Goal: Task Accomplishment & Management: Manage account settings

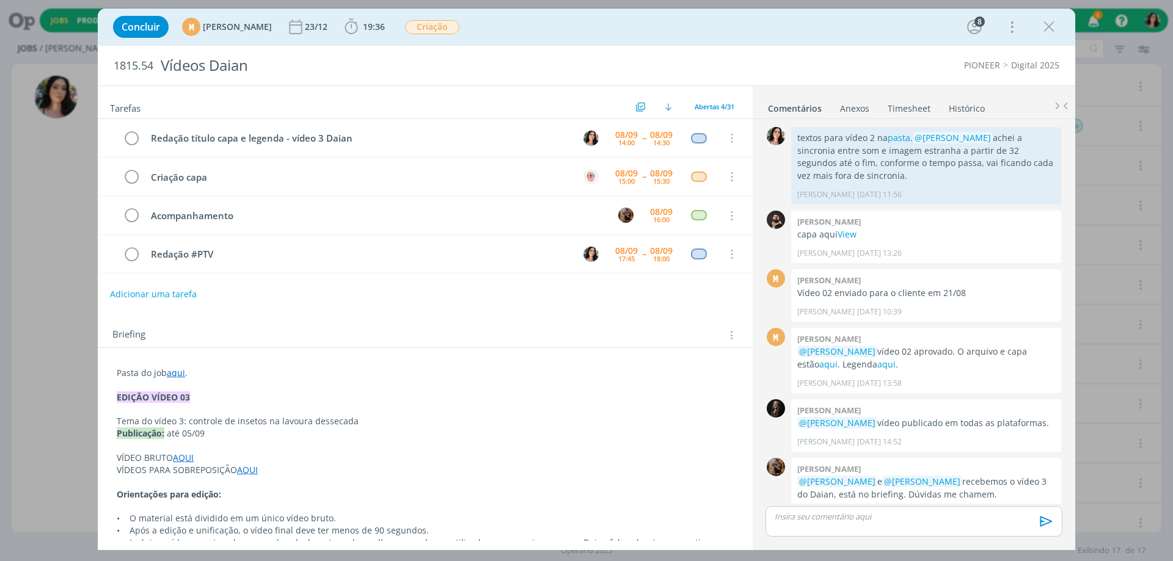
scroll to position [1281, 0]
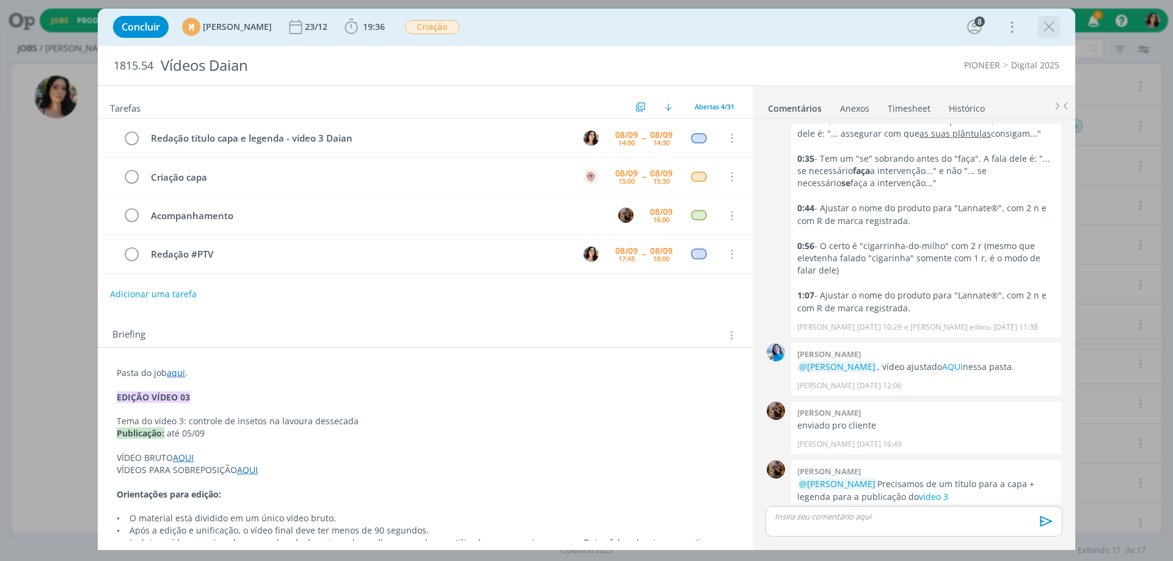
click at [1054, 20] on icon "dialog" at bounding box center [1048, 27] width 18 height 18
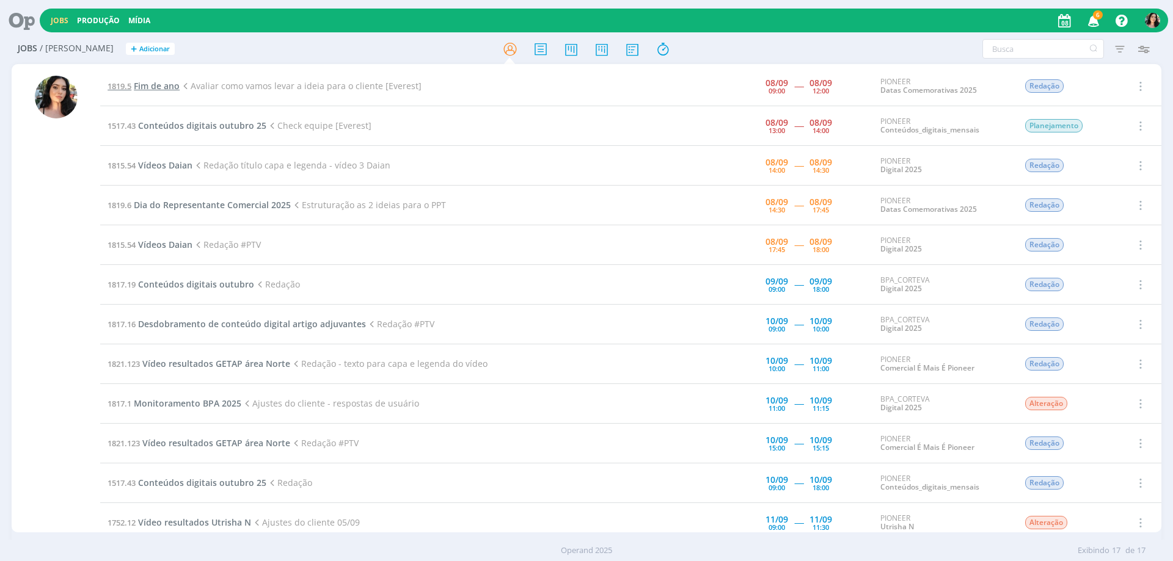
click at [161, 83] on span "Fim de ano" at bounding box center [157, 86] width 46 height 12
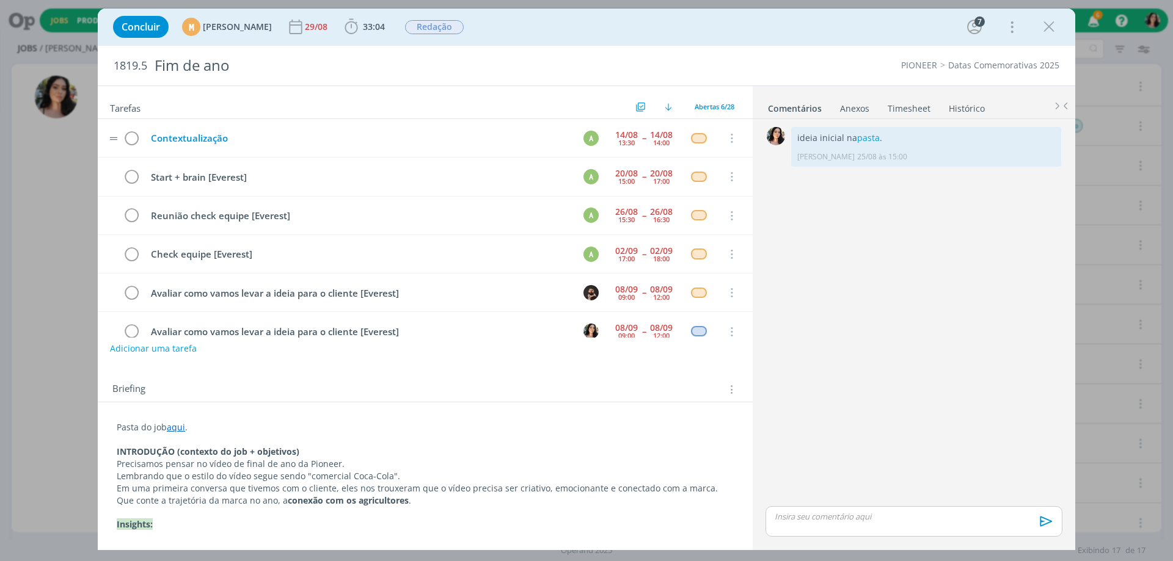
scroll to position [23, 0]
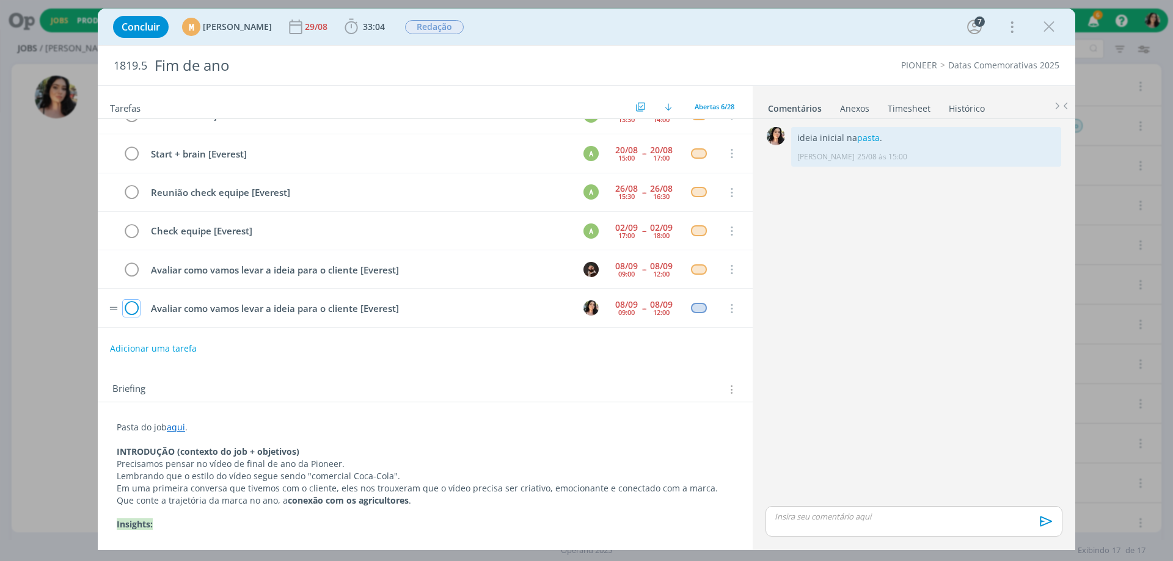
click at [133, 311] on icon "dialog" at bounding box center [131, 309] width 17 height 18
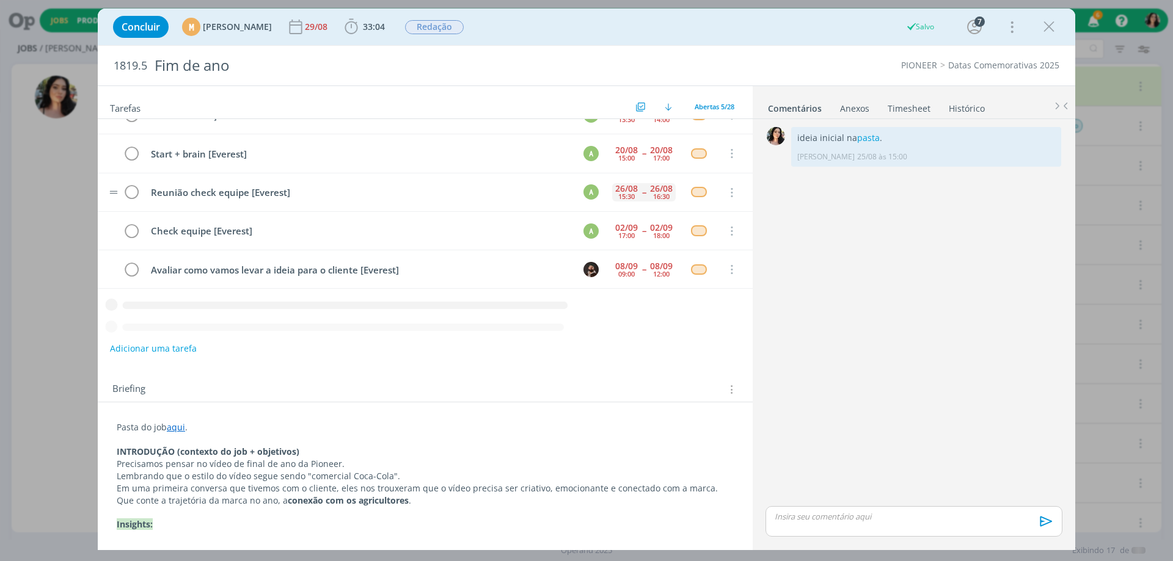
scroll to position [0, 0]
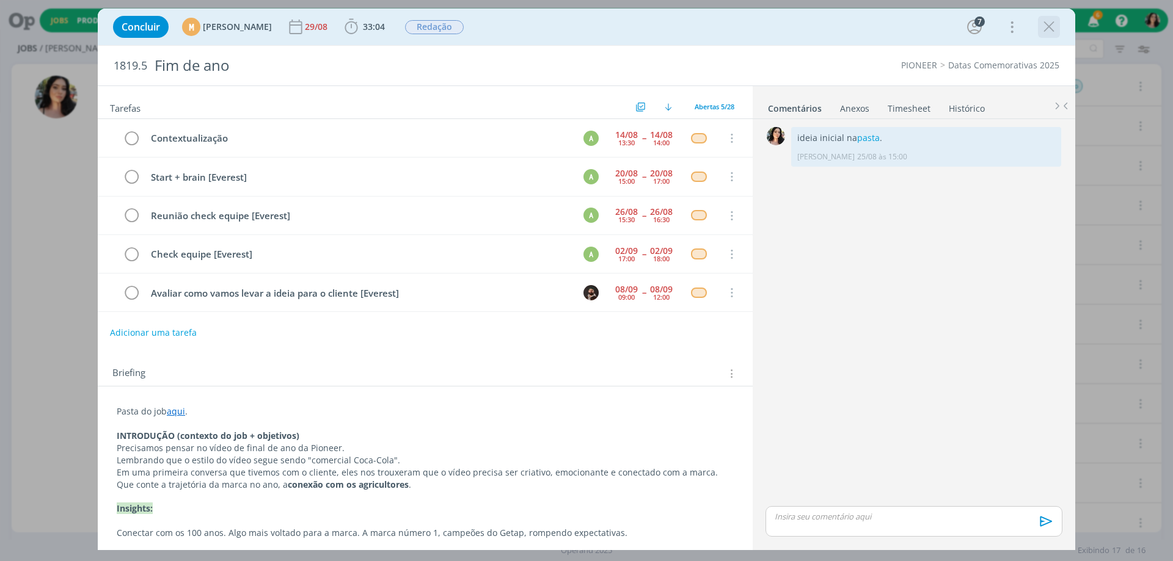
click at [1051, 27] on icon "dialog" at bounding box center [1048, 27] width 18 height 18
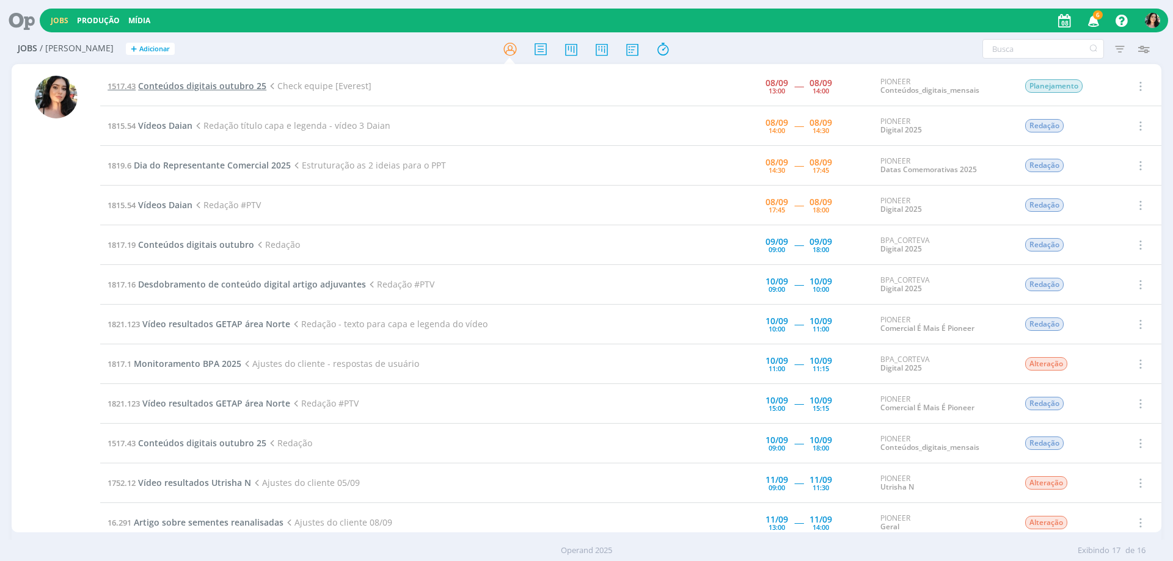
click at [177, 83] on span "Conteúdos digitais outubro 25" at bounding box center [202, 86] width 128 height 12
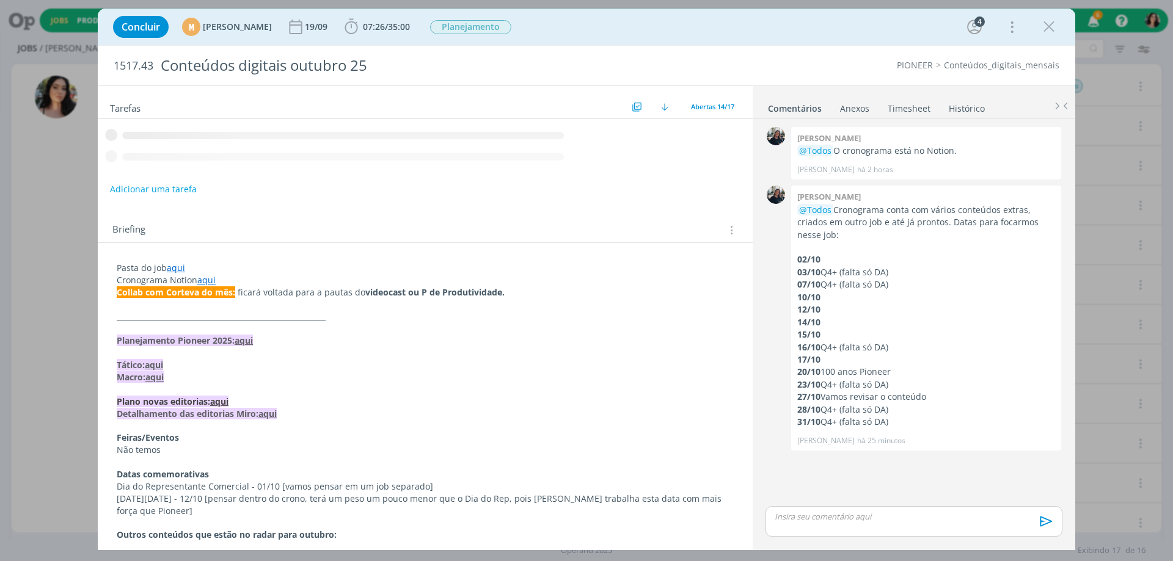
click at [909, 114] on link "Timesheet" at bounding box center [909, 106] width 44 height 18
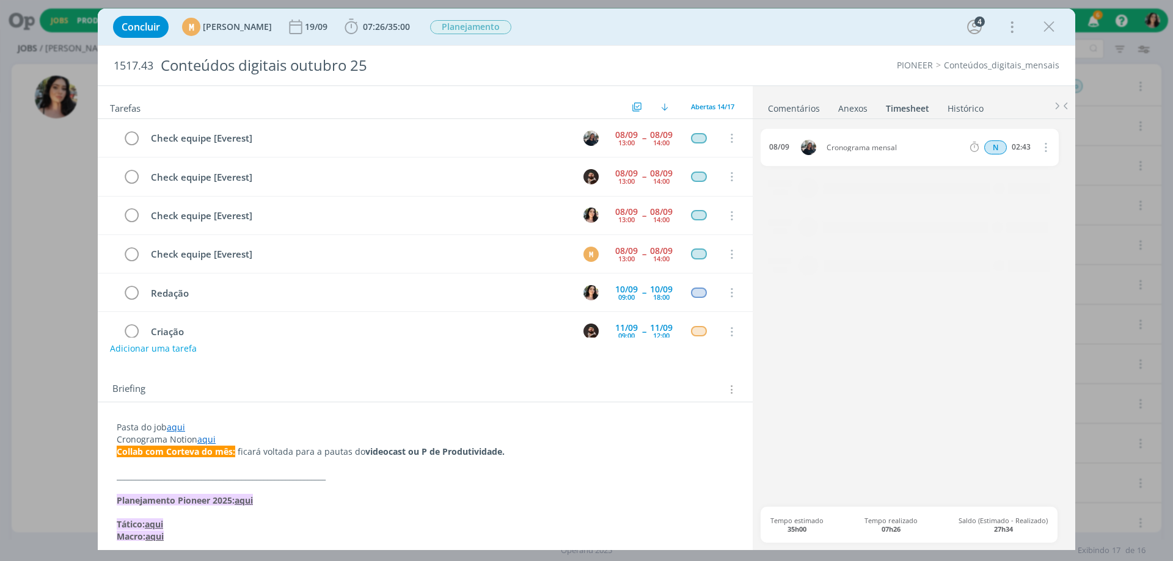
click at [912, 104] on link "Timesheet" at bounding box center [907, 106] width 45 height 18
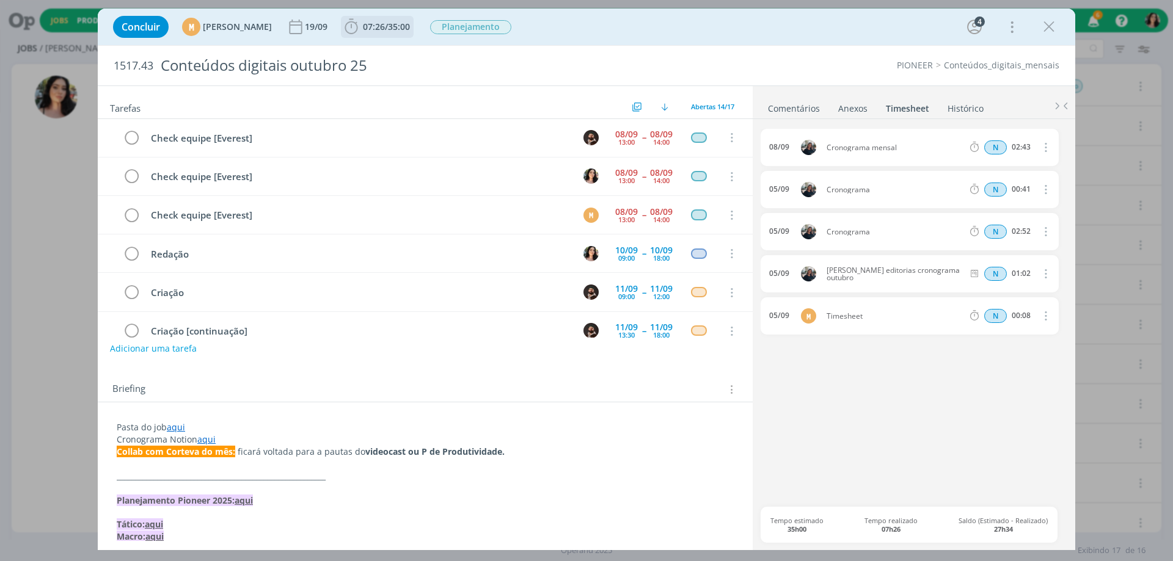
click at [385, 30] on span "07:26" at bounding box center [374, 27] width 22 height 12
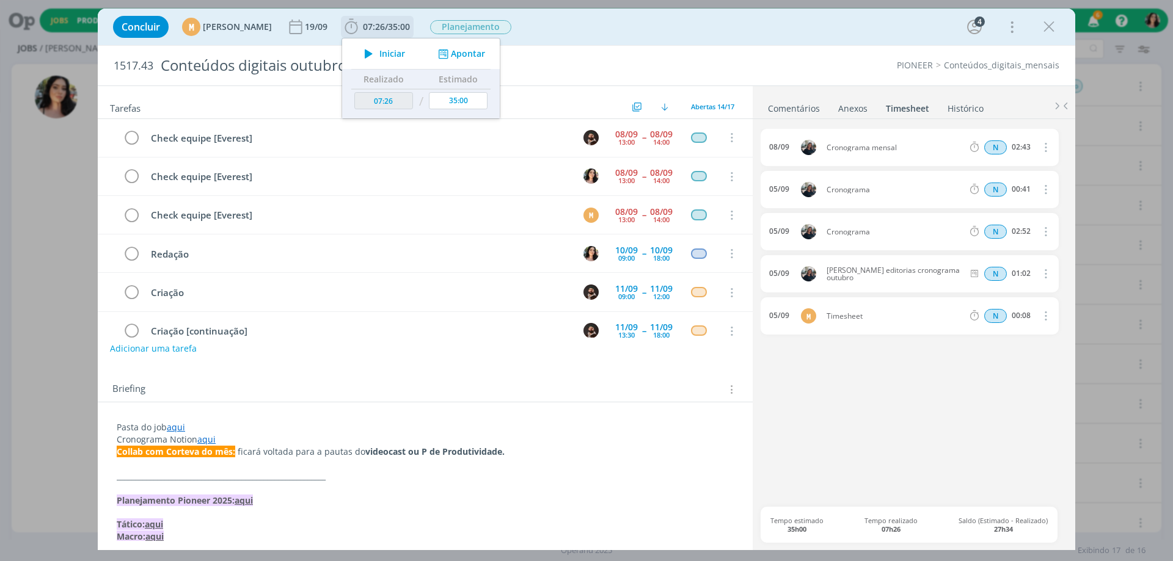
click at [486, 57] on button "Apontar" at bounding box center [460, 54] width 51 height 13
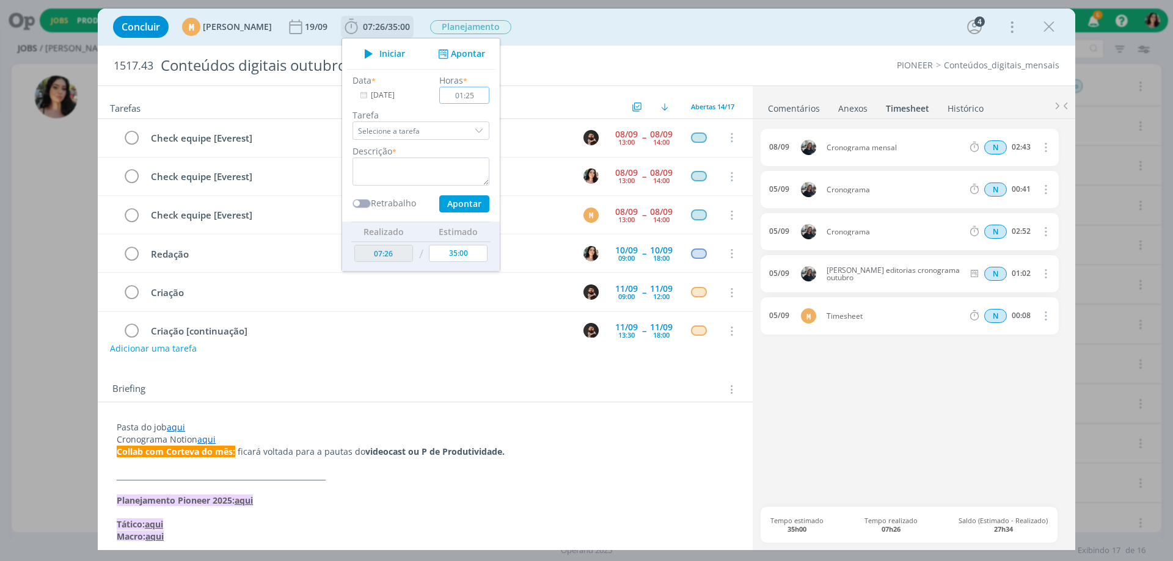
type input "01:25"
click at [459, 159] on textarea "dialog" at bounding box center [420, 172] width 137 height 28
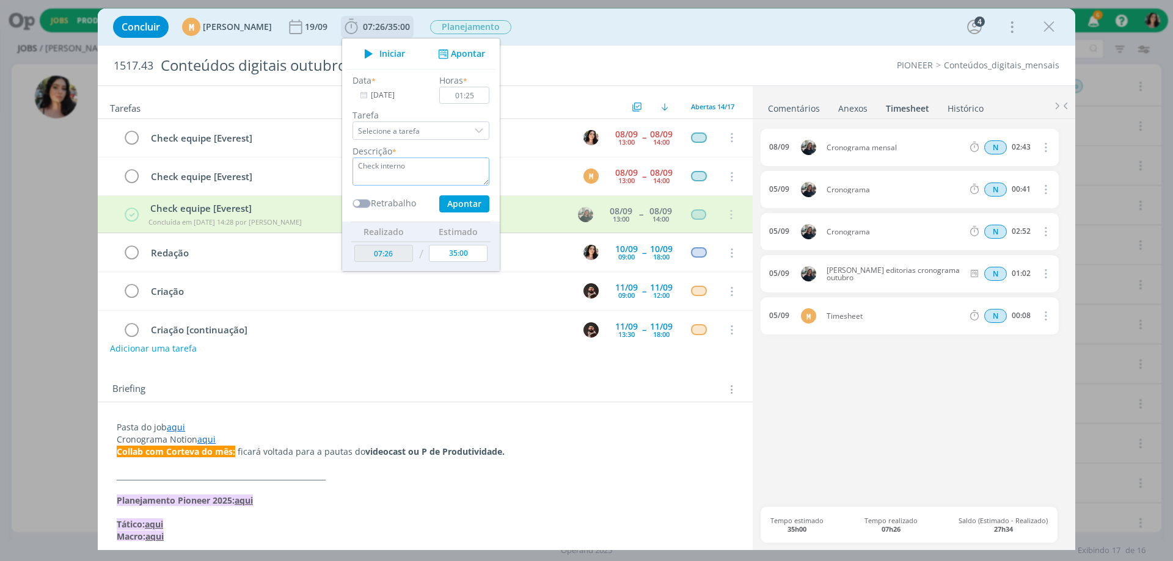
scroll to position [1, 0]
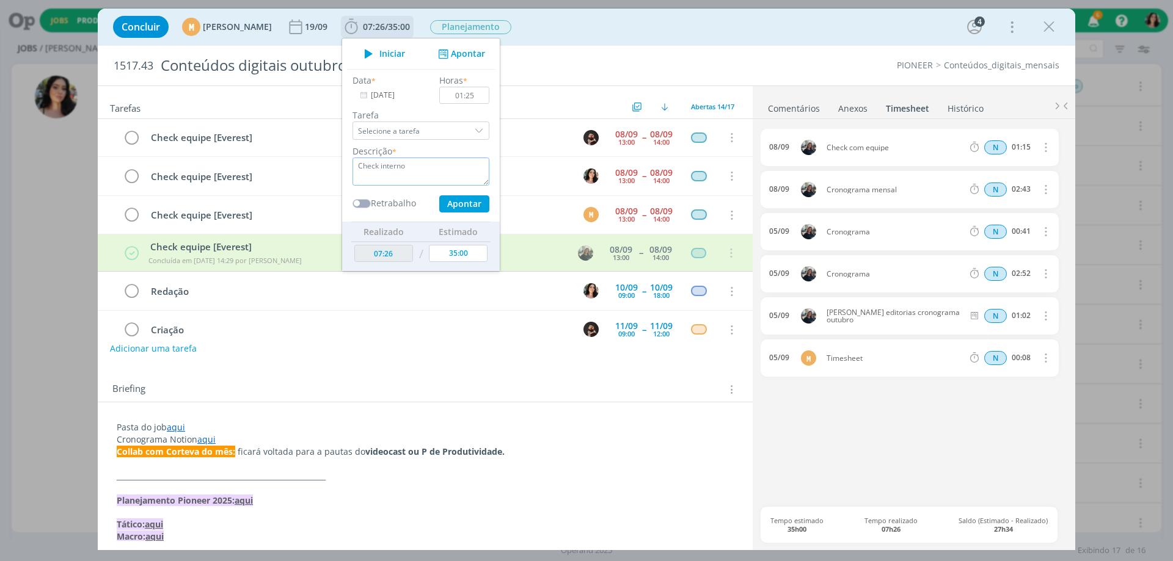
type textarea "Check interno"
click at [489, 206] on button "Apontar" at bounding box center [464, 203] width 50 height 17
type input "10:06"
type input "00:00"
type input "08:51"
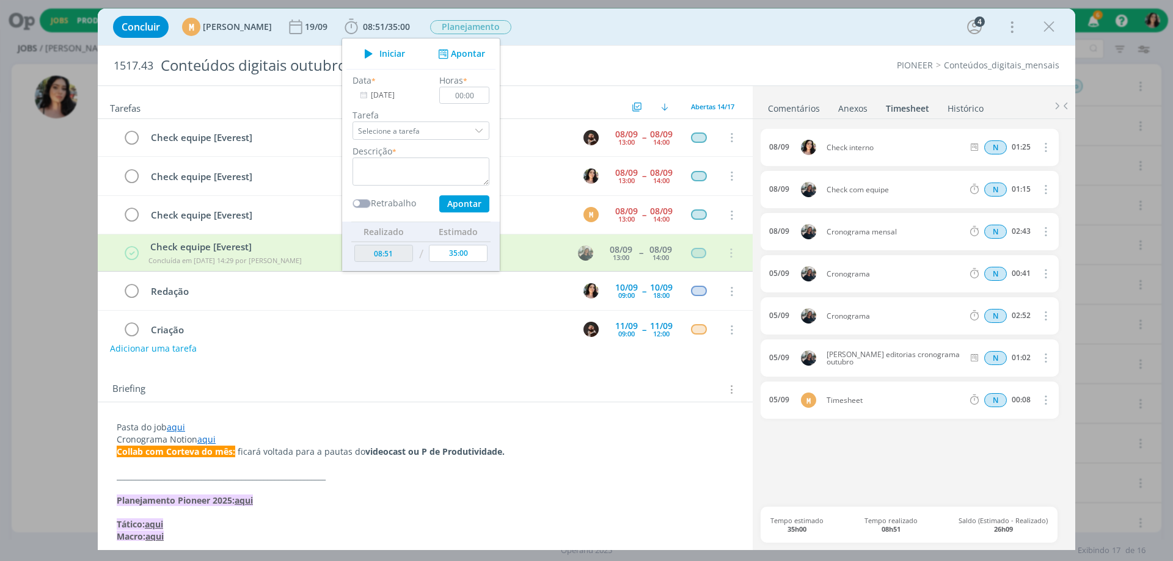
click at [599, 38] on div "Concluir M [PERSON_NAME] [DATE] 08:51 / 35:00 Iniciar Apontar Data * [DATE] Hor…" at bounding box center [586, 26] width 959 height 29
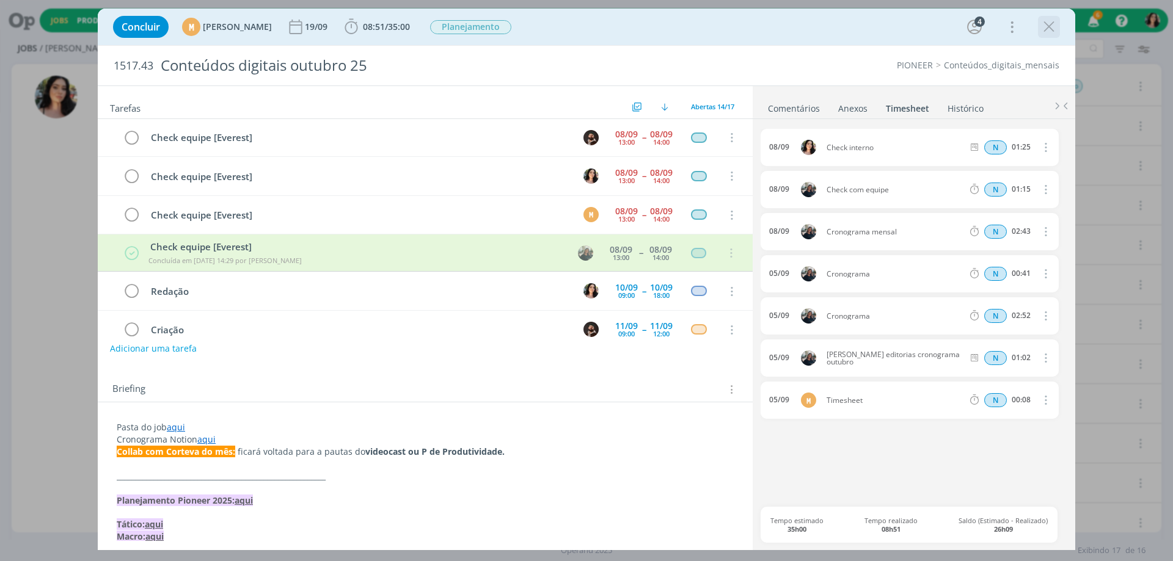
click at [1054, 30] on icon "dialog" at bounding box center [1048, 27] width 18 height 18
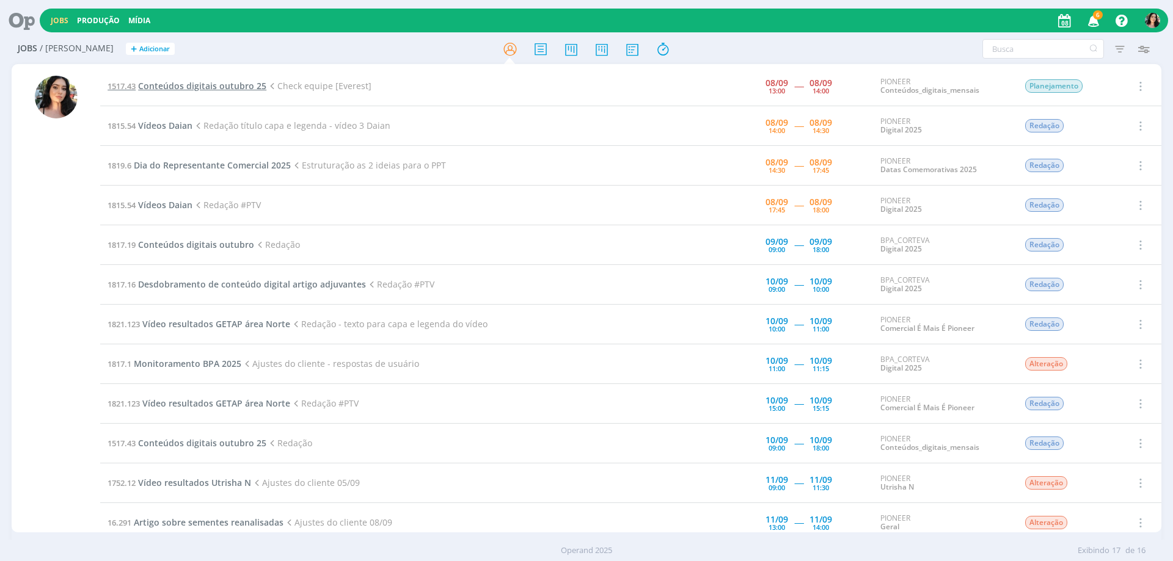
click at [236, 83] on span "Conteúdos digitais outubro 25" at bounding box center [202, 86] width 128 height 12
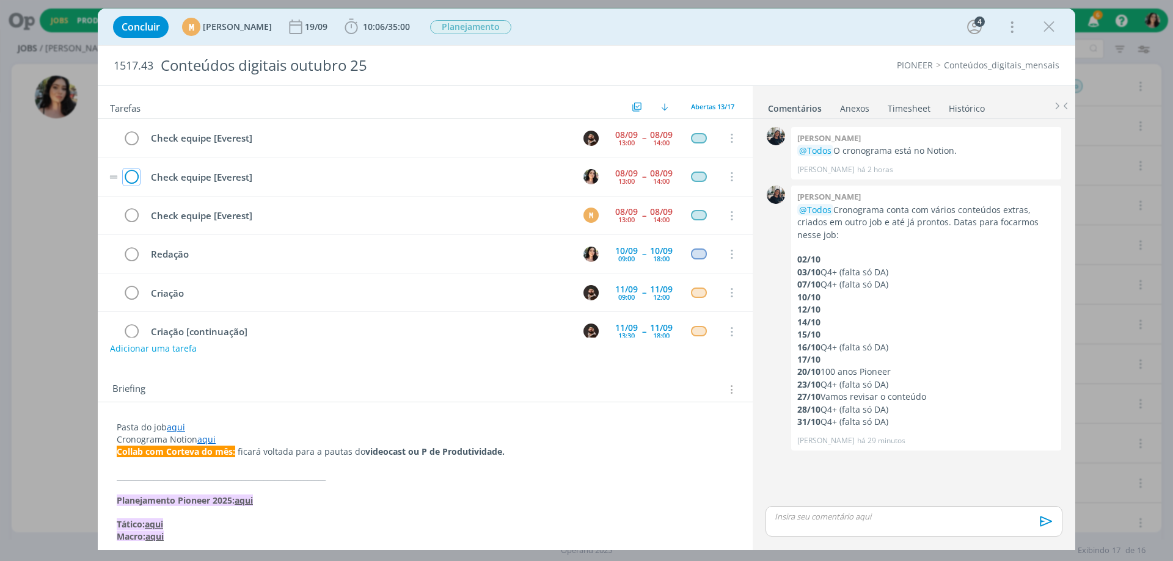
click at [133, 180] on icon "dialog" at bounding box center [131, 177] width 17 height 18
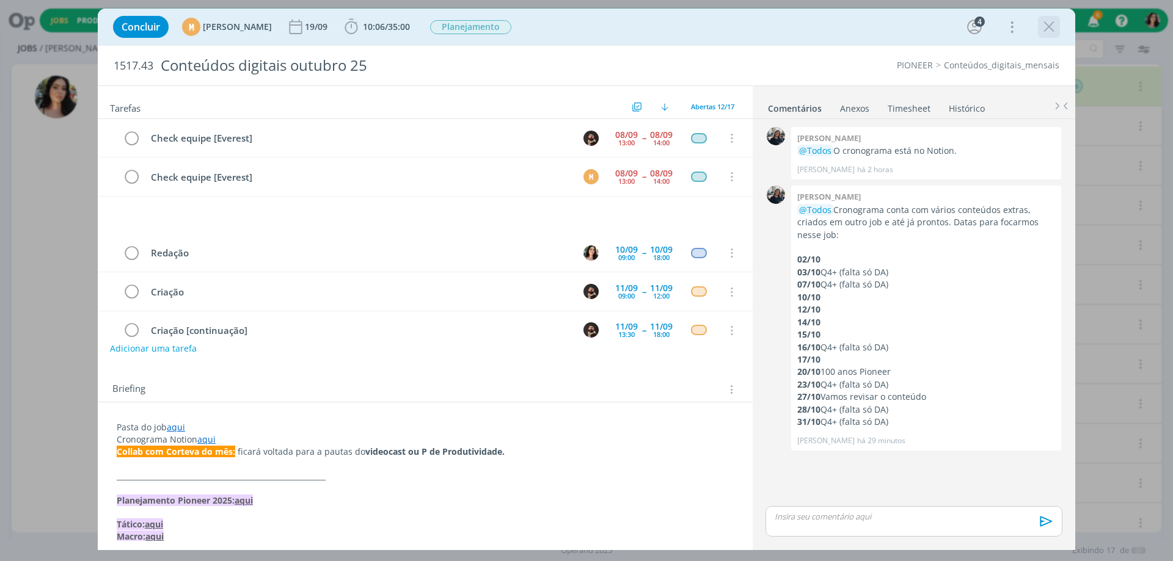
click at [1052, 24] on icon "dialog" at bounding box center [1048, 27] width 18 height 18
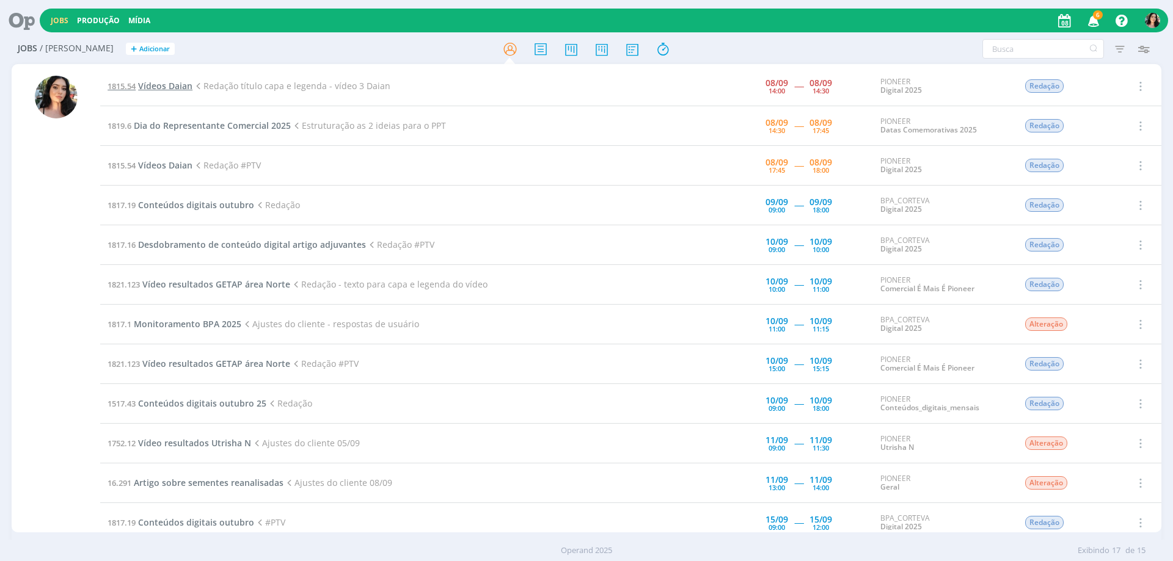
click at [175, 81] on span "Vídeos Daian" at bounding box center [165, 86] width 54 height 12
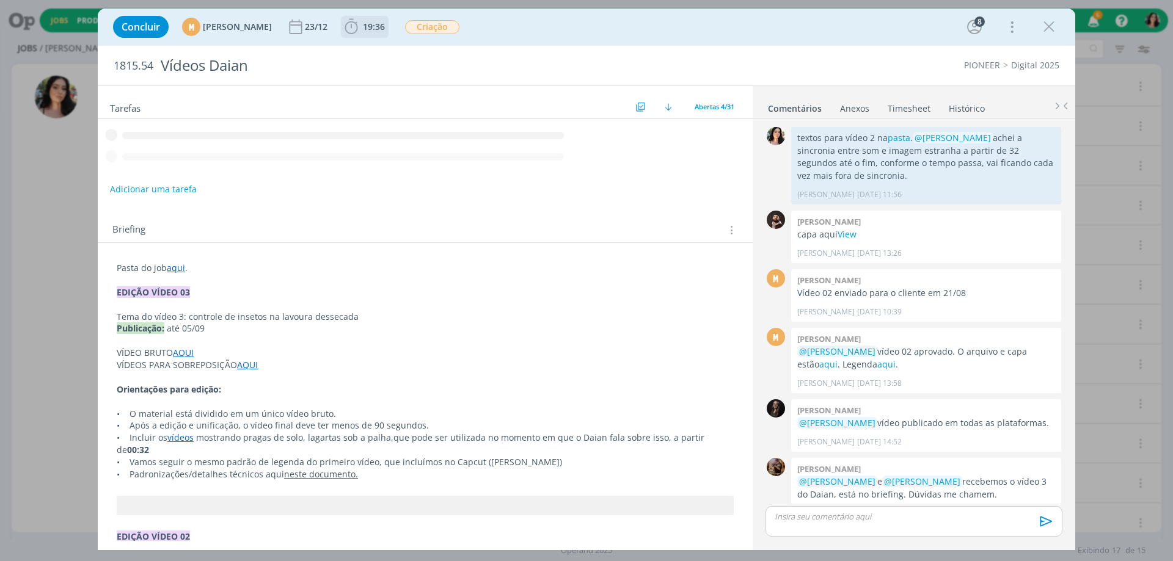
scroll to position [1281, 0]
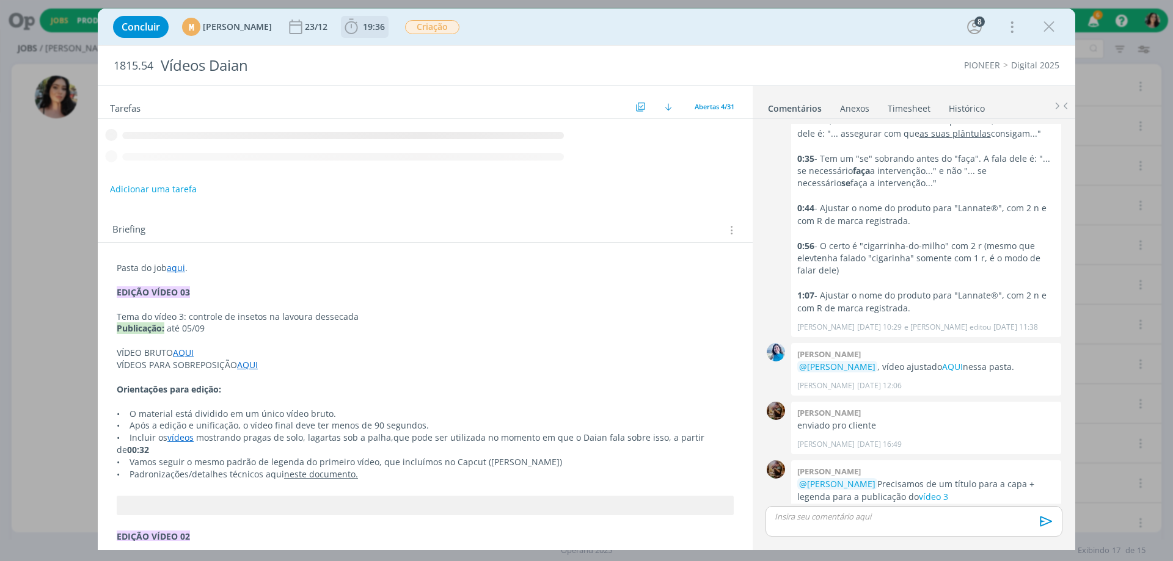
click at [385, 26] on span "19:36" at bounding box center [374, 27] width 22 height 12
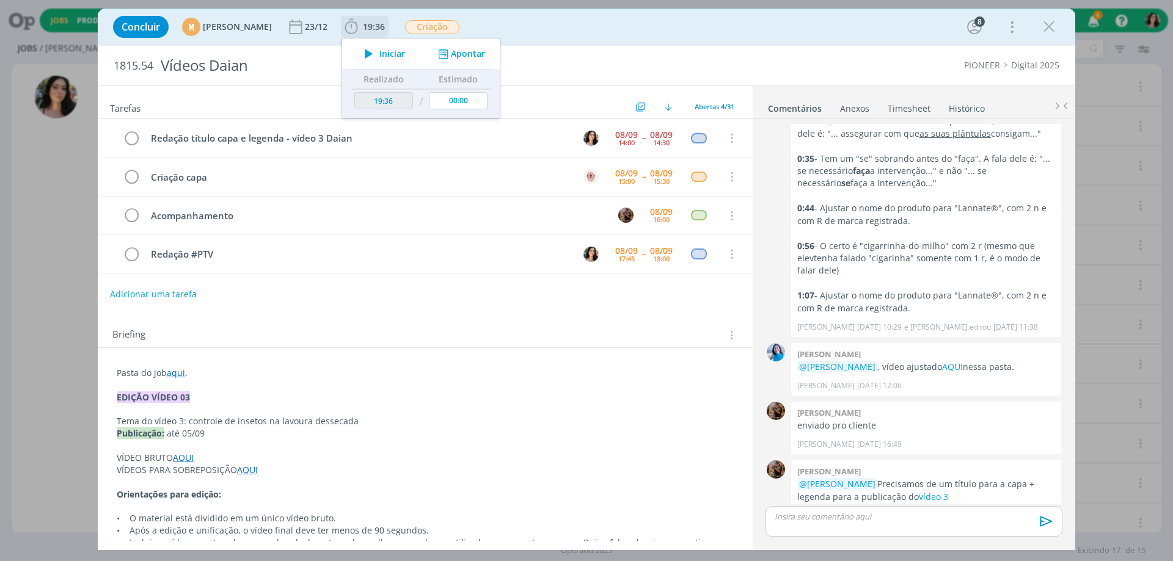
click at [379, 51] on icon "dialog" at bounding box center [368, 54] width 21 height 16
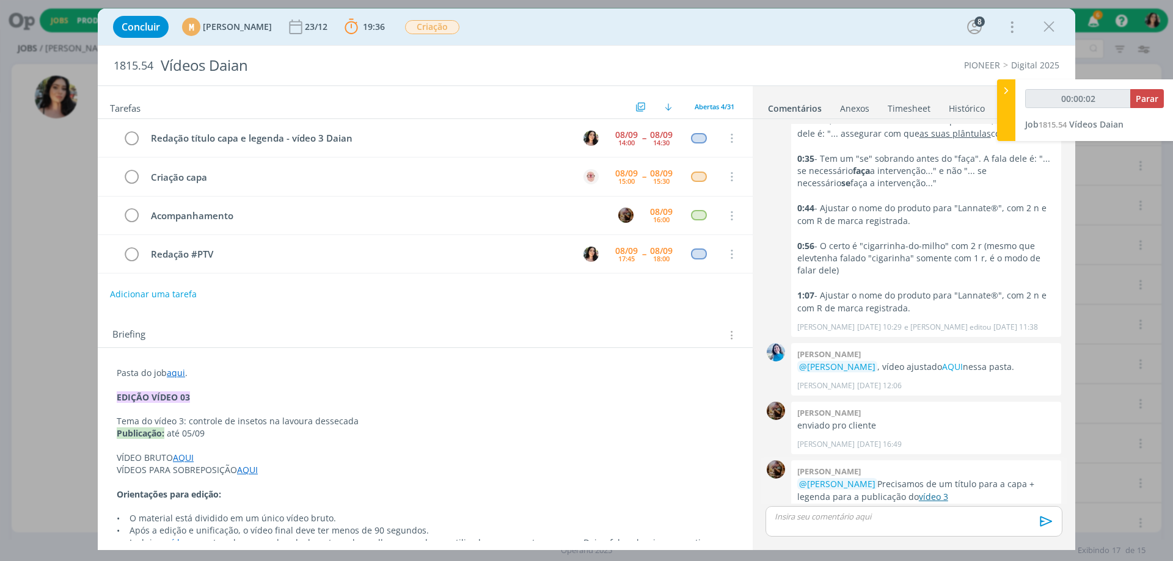
click at [931, 491] on link "vídeo 3" at bounding box center [933, 497] width 29 height 12
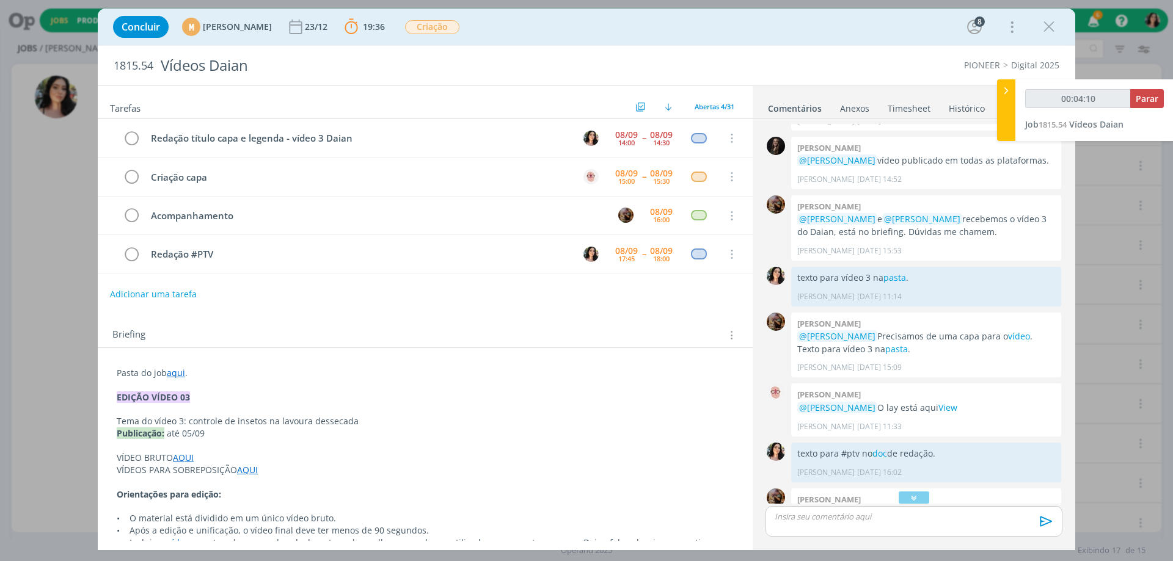
scroll to position [1667, 0]
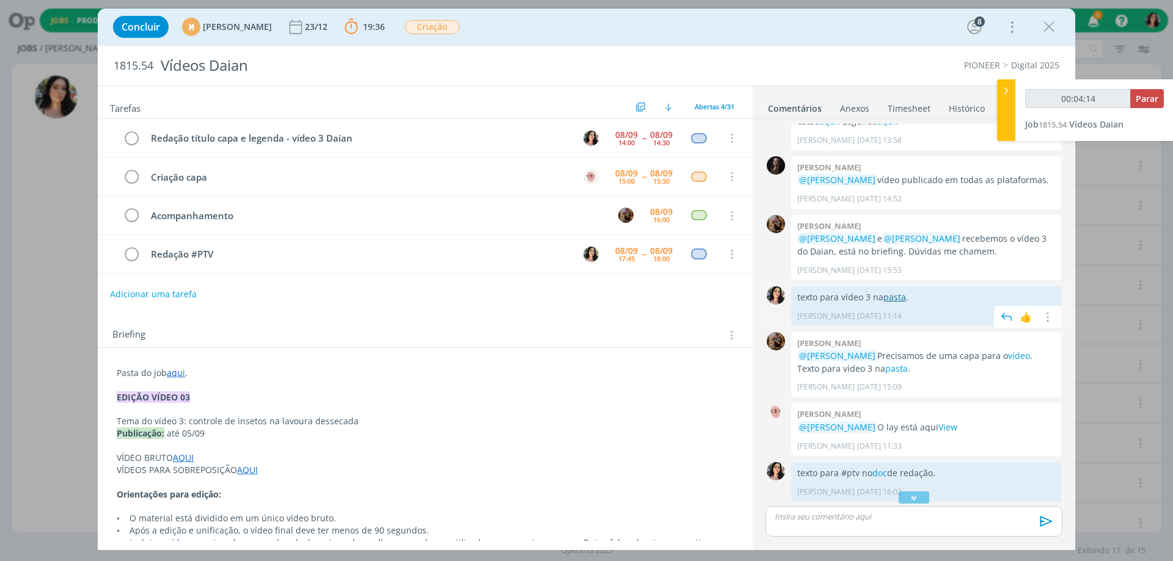
click at [887, 303] on link "pasta" at bounding box center [894, 297] width 23 height 12
click at [1146, 93] on span "Parar" at bounding box center [1146, 99] width 23 height 12
type input "00:07:00"
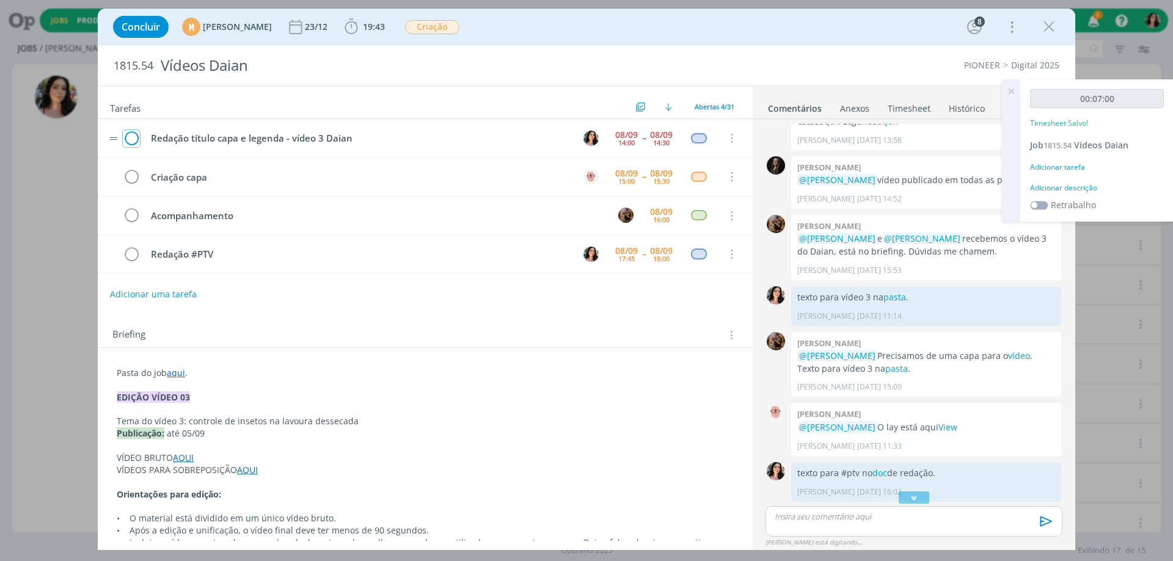
click at [131, 144] on icon "dialog" at bounding box center [131, 138] width 17 height 18
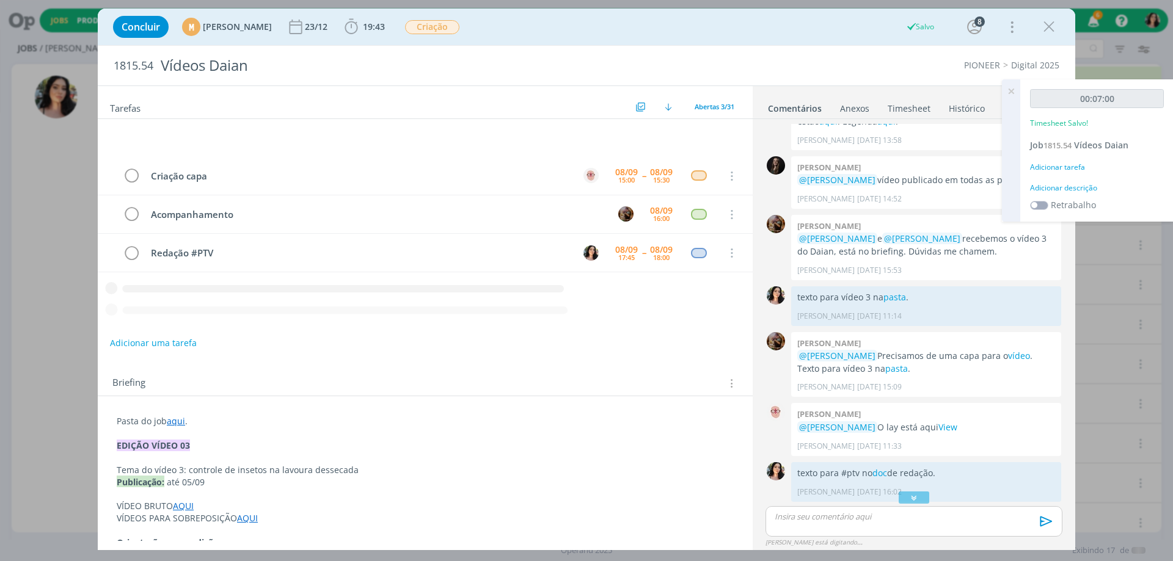
click at [1069, 186] on div "Adicionar descrição" at bounding box center [1097, 188] width 134 height 11
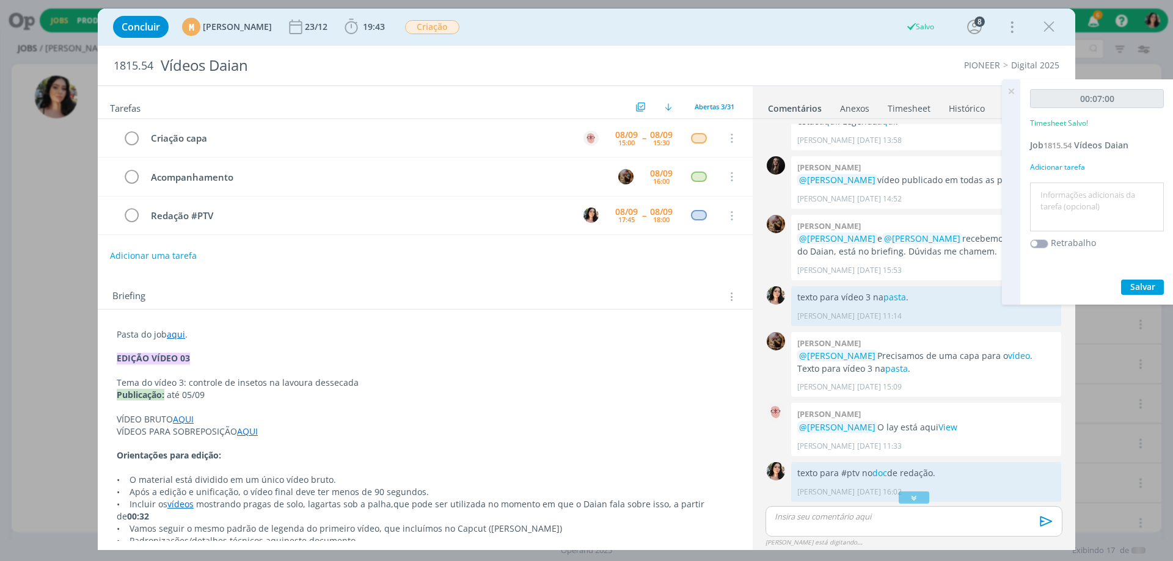
click at [1076, 217] on textarea at bounding box center [1097, 207] width 128 height 43
type textarea "Checando redação."
click at [1149, 295] on div "00:07:00 Timesheet Salvo! Job 1815.54 Vídeos Daian Adicionar tarefa Checando re…" at bounding box center [1096, 191] width 153 height 225
click at [1149, 292] on span "Salvar" at bounding box center [1142, 287] width 25 height 12
click at [1008, 93] on icon at bounding box center [1011, 91] width 22 height 24
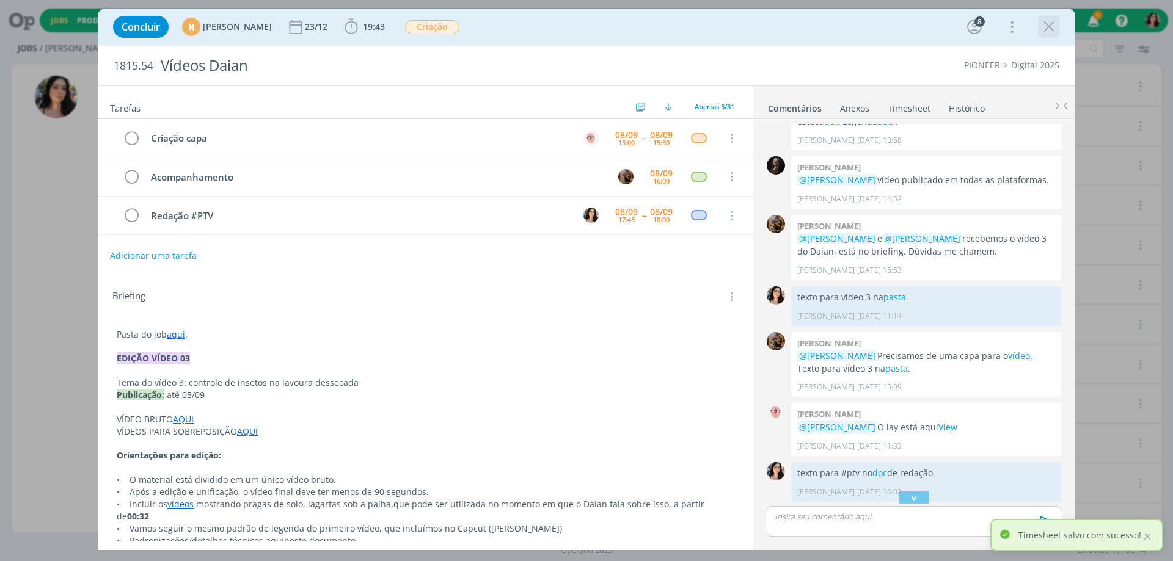
click at [1047, 26] on icon "dialog" at bounding box center [1048, 27] width 18 height 18
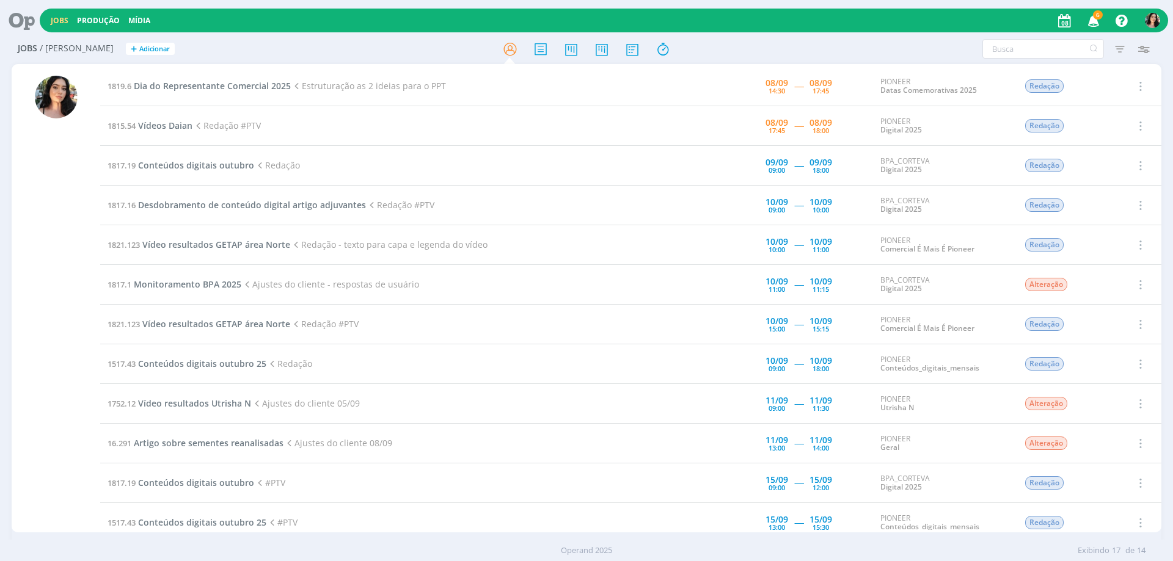
click at [19, 28] on icon at bounding box center [17, 21] width 25 height 24
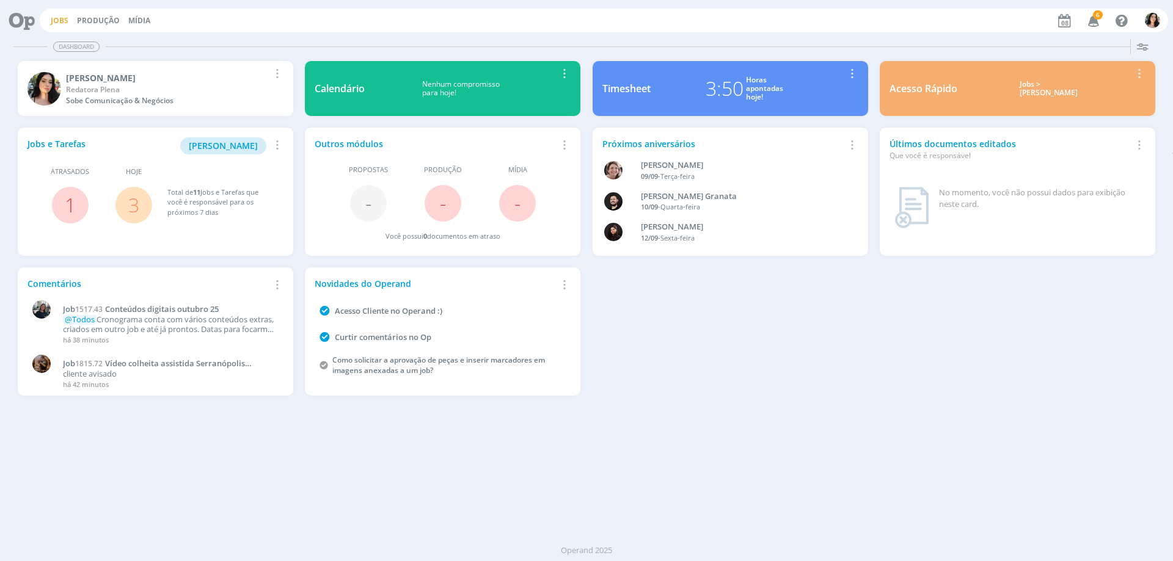
click at [64, 18] on link "Jobs" at bounding box center [60, 20] width 18 height 10
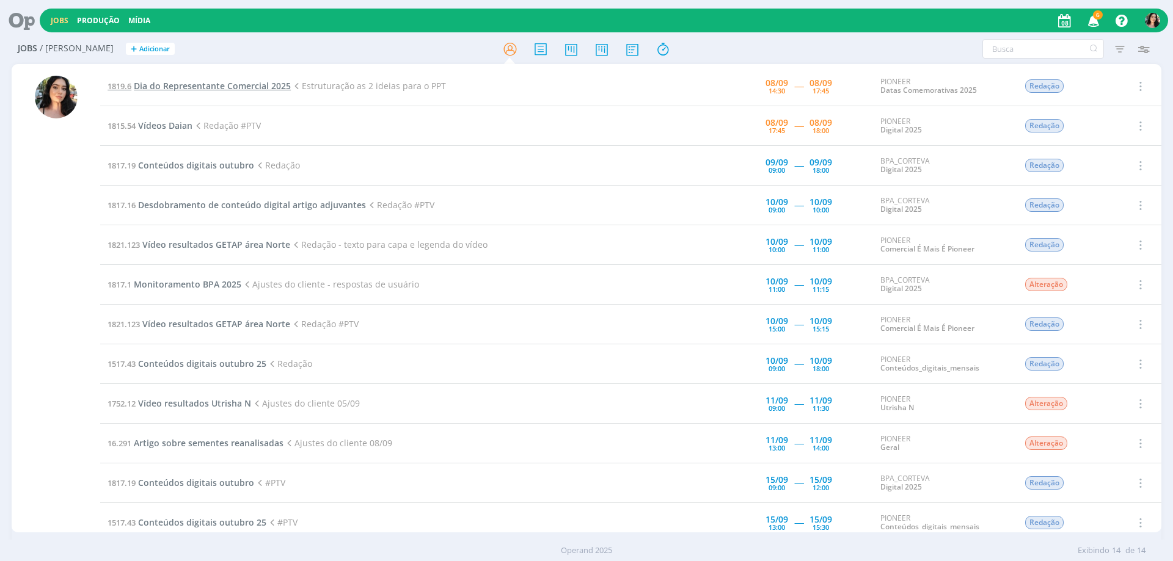
click at [239, 86] on span "Dia do Representante Comercial 2025" at bounding box center [212, 86] width 157 height 12
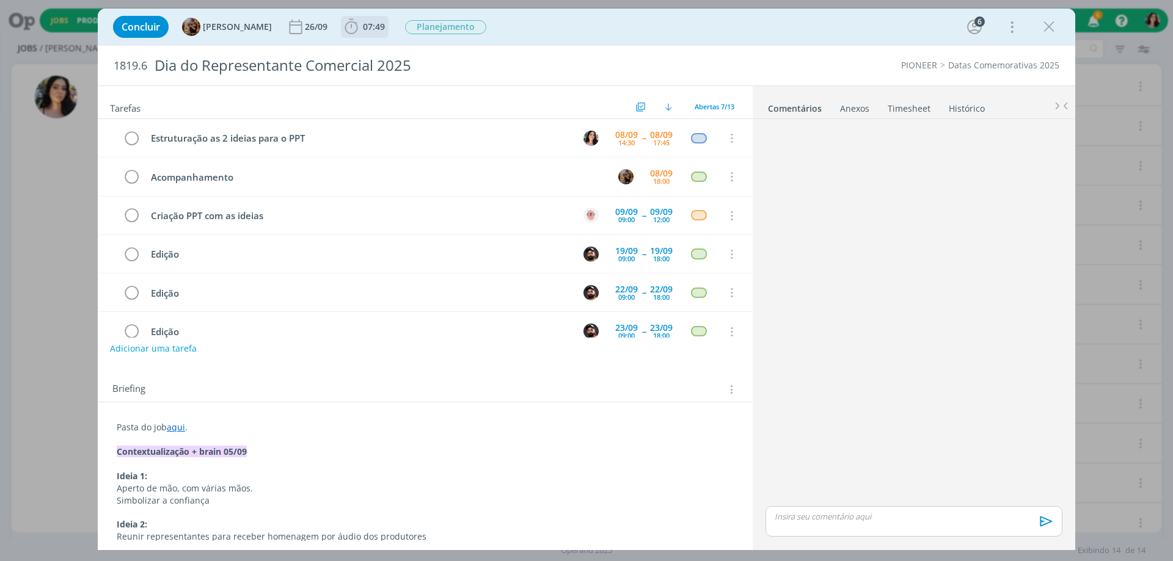
click at [385, 30] on span "07:49" at bounding box center [374, 27] width 22 height 12
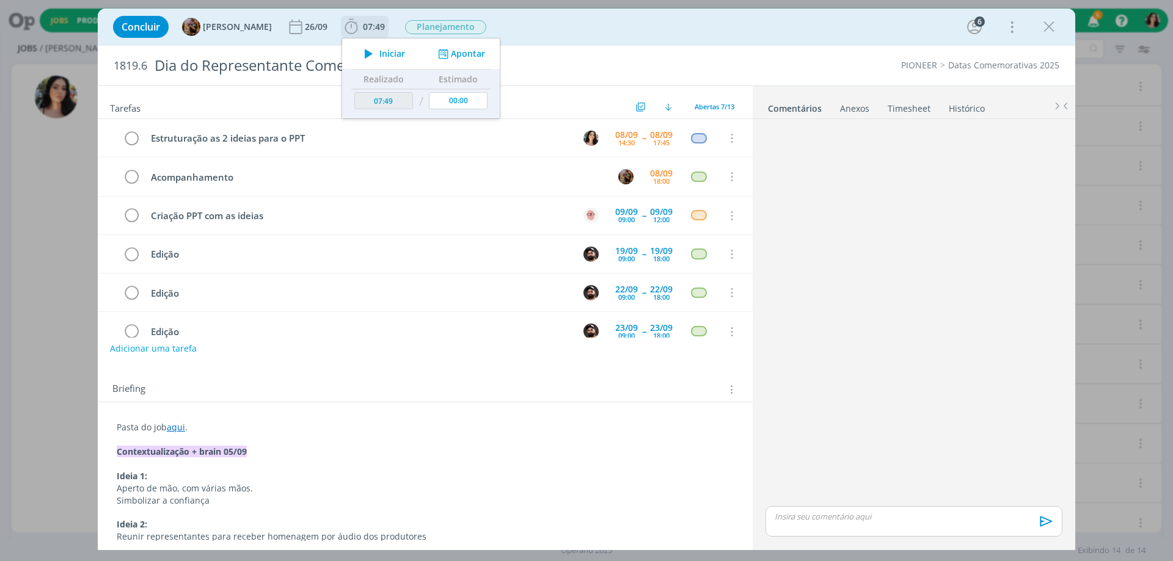
click at [394, 54] on span "Iniciar" at bounding box center [392, 53] width 26 height 9
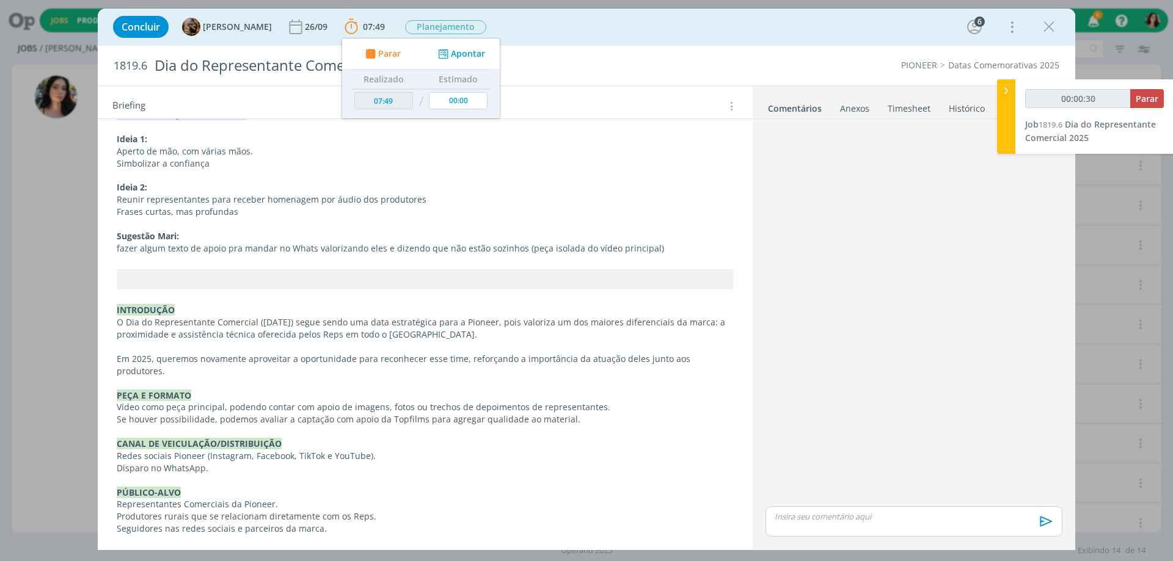
scroll to position [366, 0]
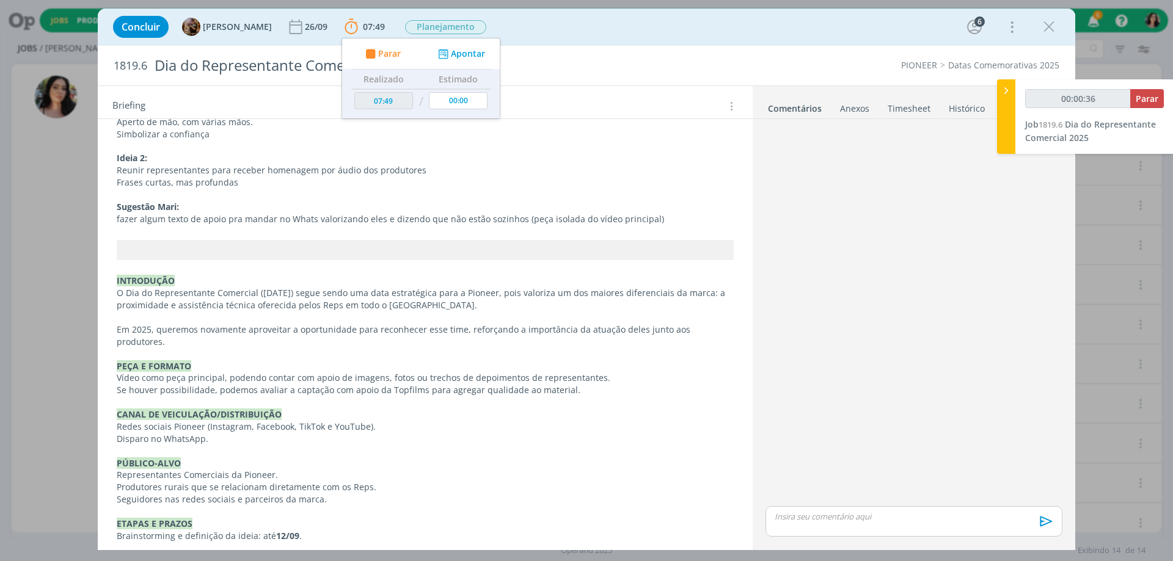
click at [610, 21] on div "Concluir [PERSON_NAME] [DATE] 07:49 Parar Apontar Data * [DATE] Horas * 00:00 T…" at bounding box center [586, 26] width 959 height 29
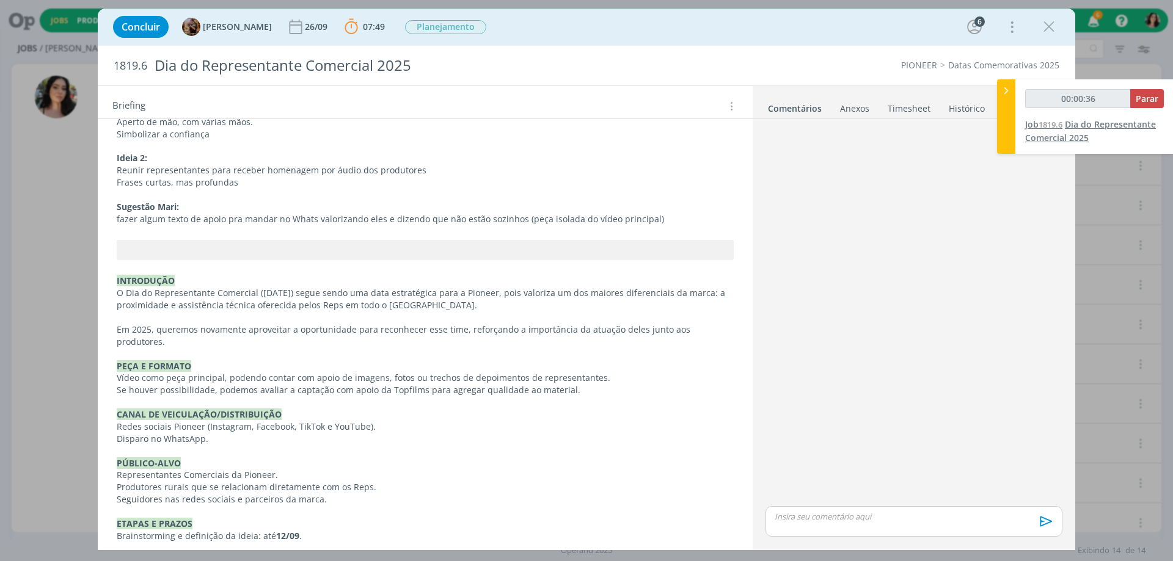
type input "00:00:37"
click at [1006, 133] on div at bounding box center [1006, 116] width 18 height 75
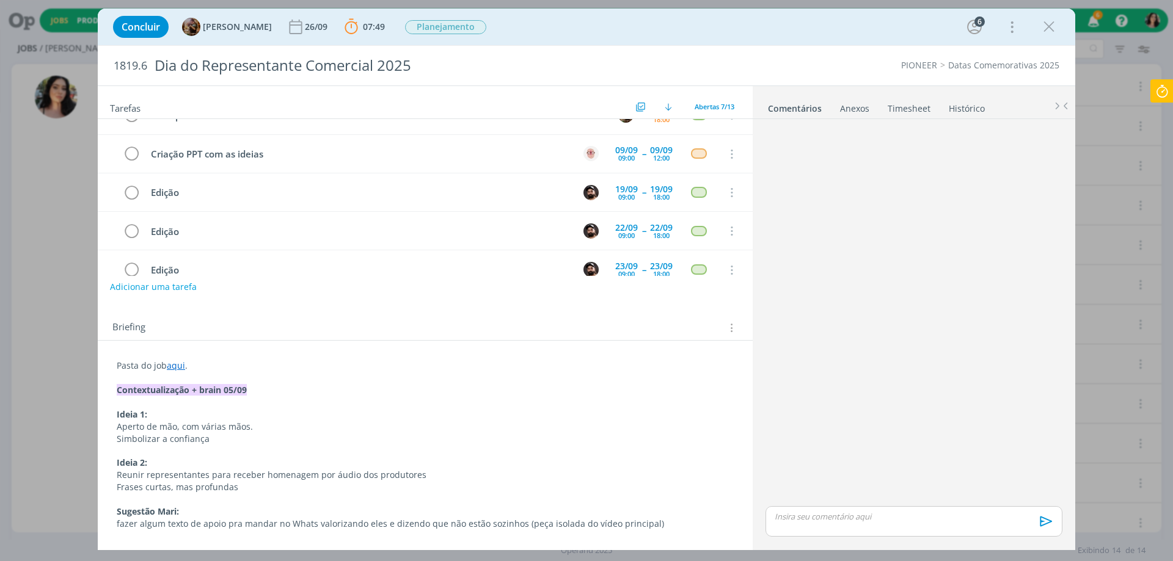
scroll to position [61, 0]
drag, startPoint x: 112, startPoint y: 64, endPoint x: 151, endPoint y: 65, distance: 39.1
click at [151, 65] on div "1819.6 Dia do Representante Comercial 2025" at bounding box center [386, 66] width 559 height 40
copy span "1819.6"
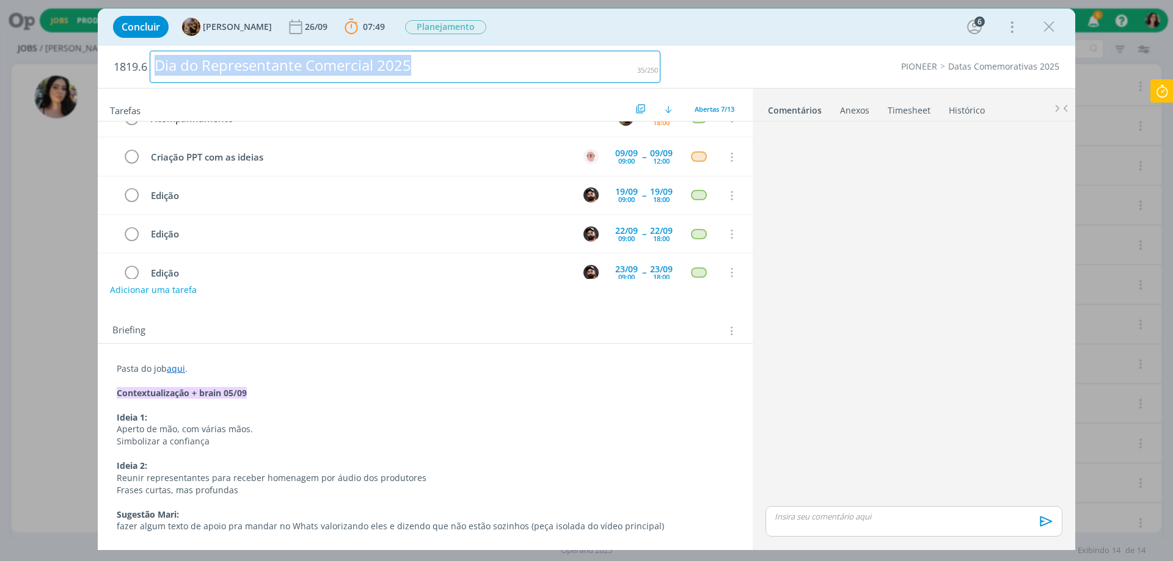
drag, startPoint x: 464, startPoint y: 70, endPoint x: 52, endPoint y: 81, distance: 411.8
click at [52, 81] on div "Concluir [PERSON_NAME] [DATE] 07:49 Parar Apontar Data * [DATE] Horas * 00:00 T…" at bounding box center [586, 280] width 1173 height 561
copy div "Dia do Representante Comercial 2025"
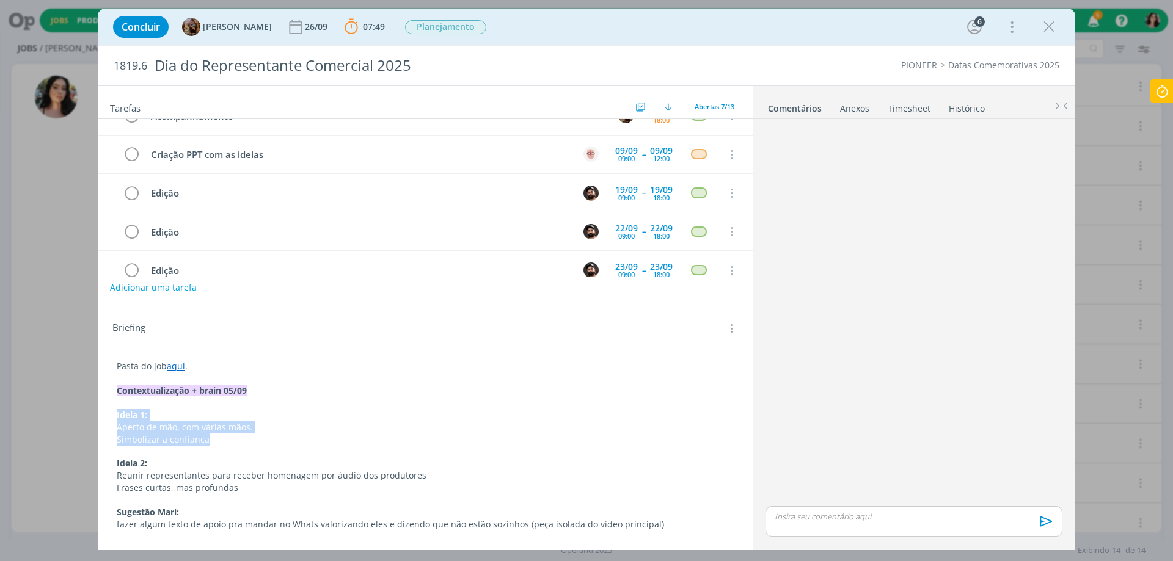
scroll to position [122, 0]
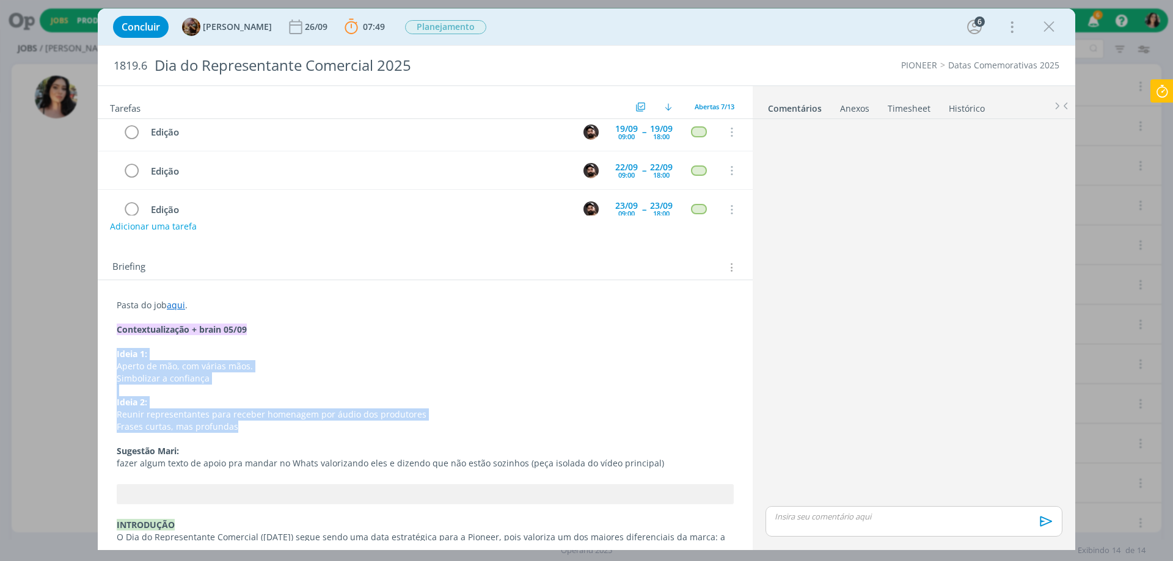
drag, startPoint x: 115, startPoint y: 415, endPoint x: 239, endPoint y: 429, distance: 125.3
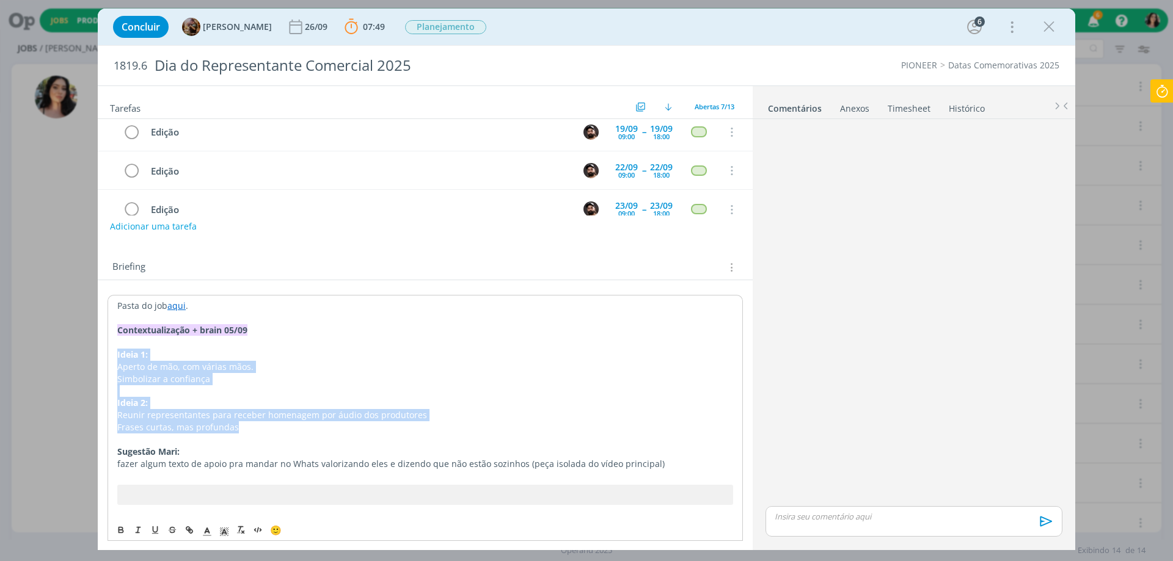
copy div "Ideia 1: Aperto de mão, com várias mãos. Simbolizar a confiança Ideia 2: Reunir…"
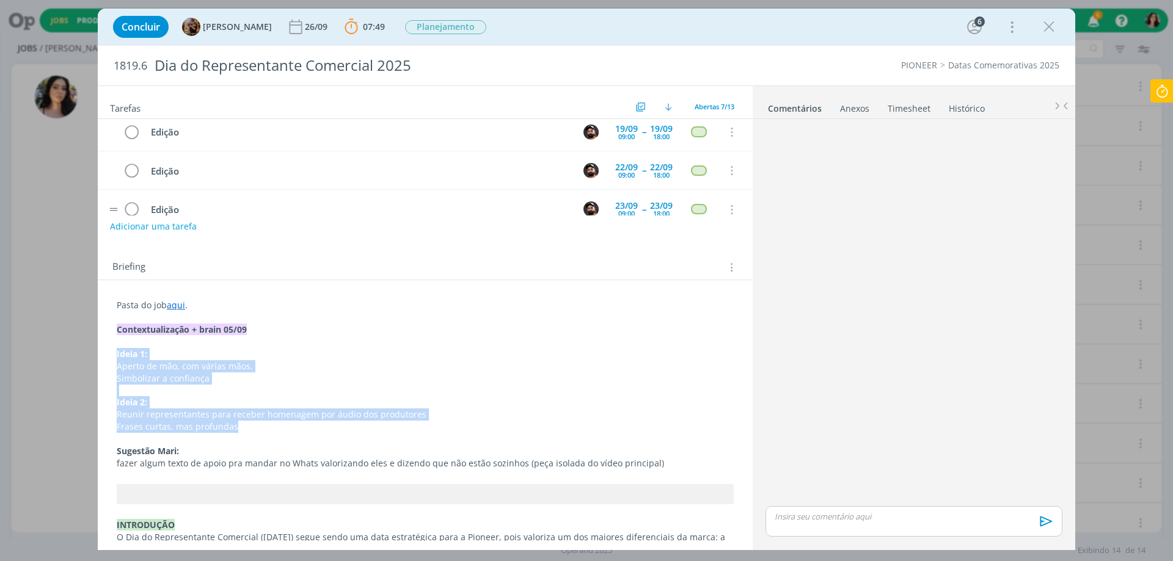
scroll to position [0, 0]
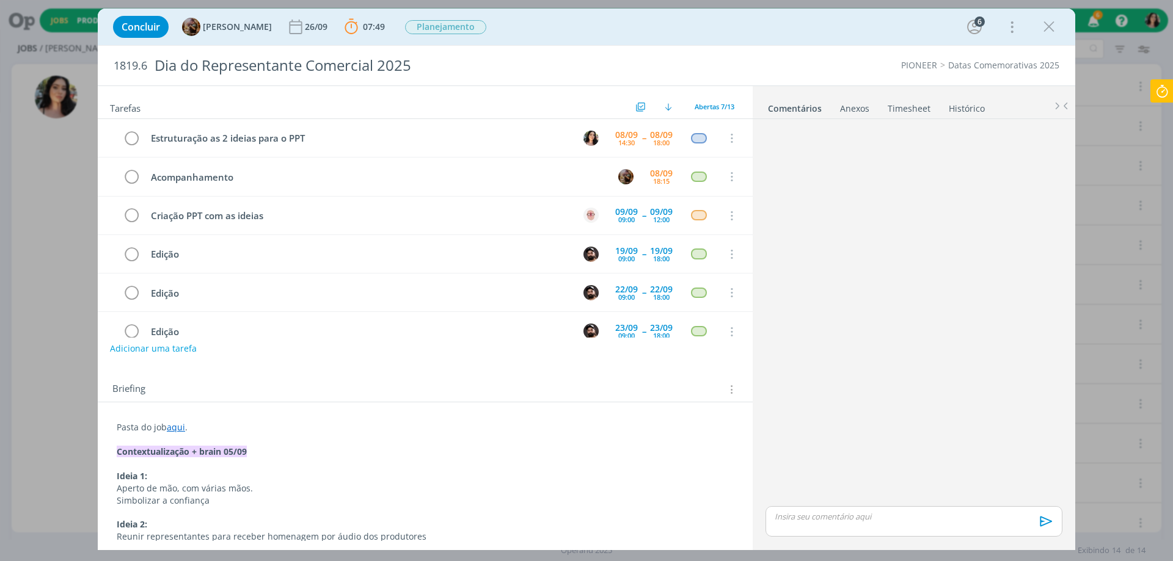
click at [1147, 91] on div "Concluir [PERSON_NAME] [DATE] 07:49 Parar Apontar Data * [DATE] Horas * 00:00 T…" at bounding box center [586, 280] width 1173 height 561
click at [1152, 91] on icon at bounding box center [1162, 91] width 22 height 24
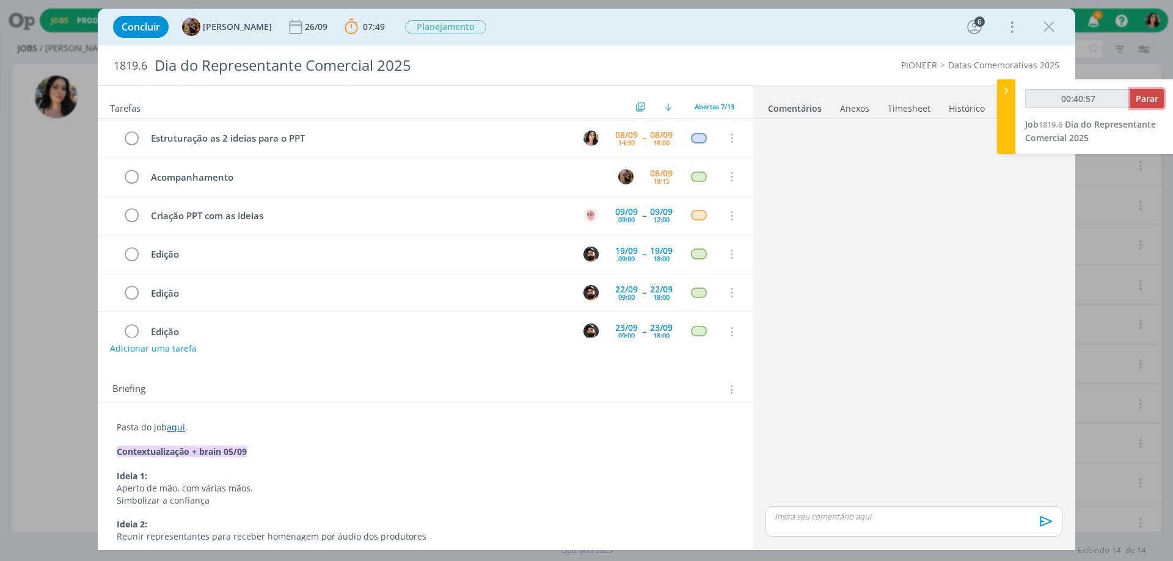
click at [1146, 93] on span "Parar" at bounding box center [1146, 99] width 23 height 12
type input "00:41:00"
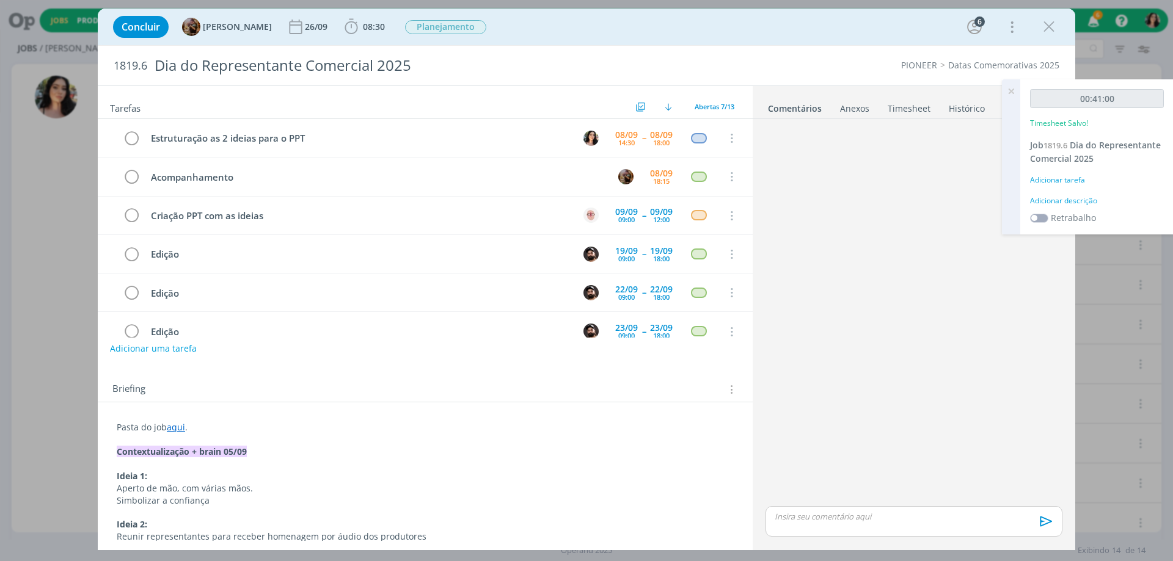
click at [1059, 197] on div "Adicionar descrição" at bounding box center [1097, 200] width 134 height 11
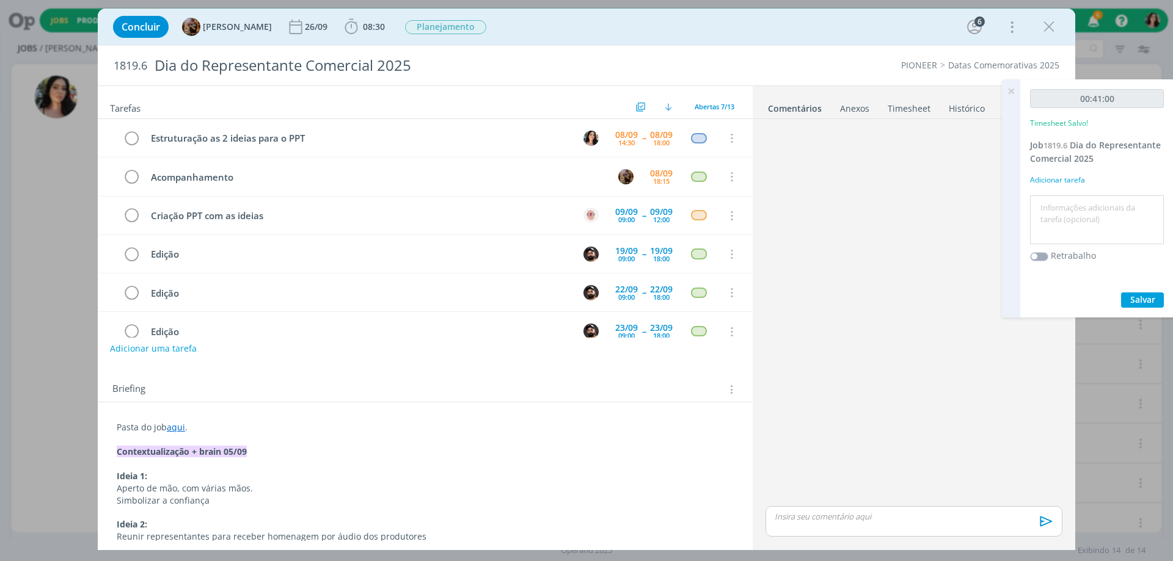
click at [1060, 197] on div at bounding box center [1097, 219] width 134 height 49
click at [1058, 206] on textarea at bounding box center [1097, 219] width 128 height 43
type textarea "Estruturação de ideias."
click at [1139, 299] on span "Salvar" at bounding box center [1142, 300] width 25 height 12
click at [385, 28] on span "08:30" at bounding box center [374, 27] width 22 height 12
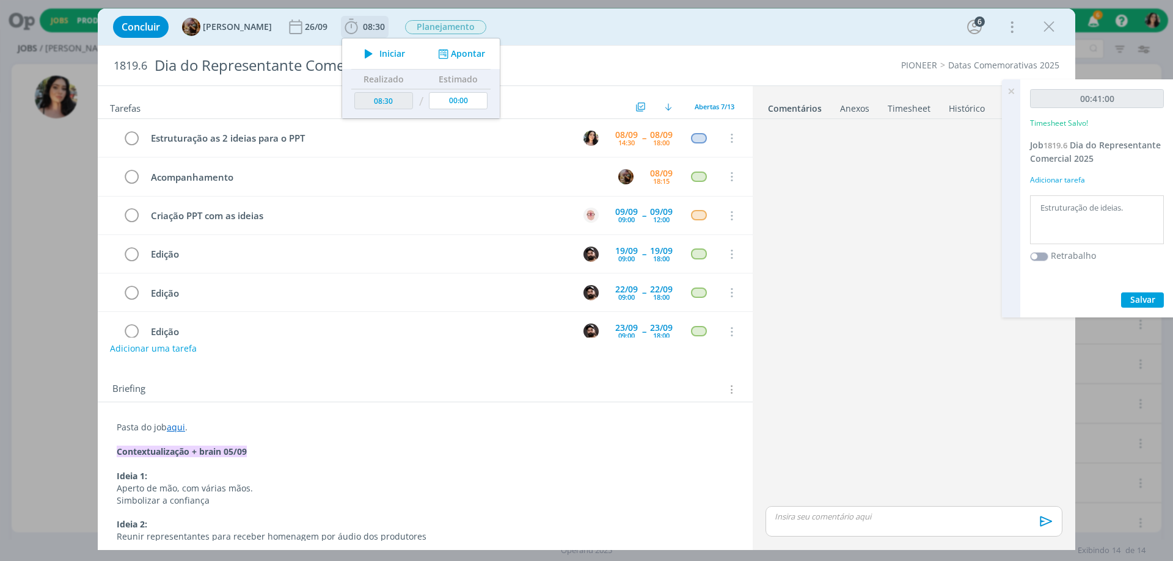
click at [397, 57] on span "Iniciar" at bounding box center [392, 53] width 26 height 9
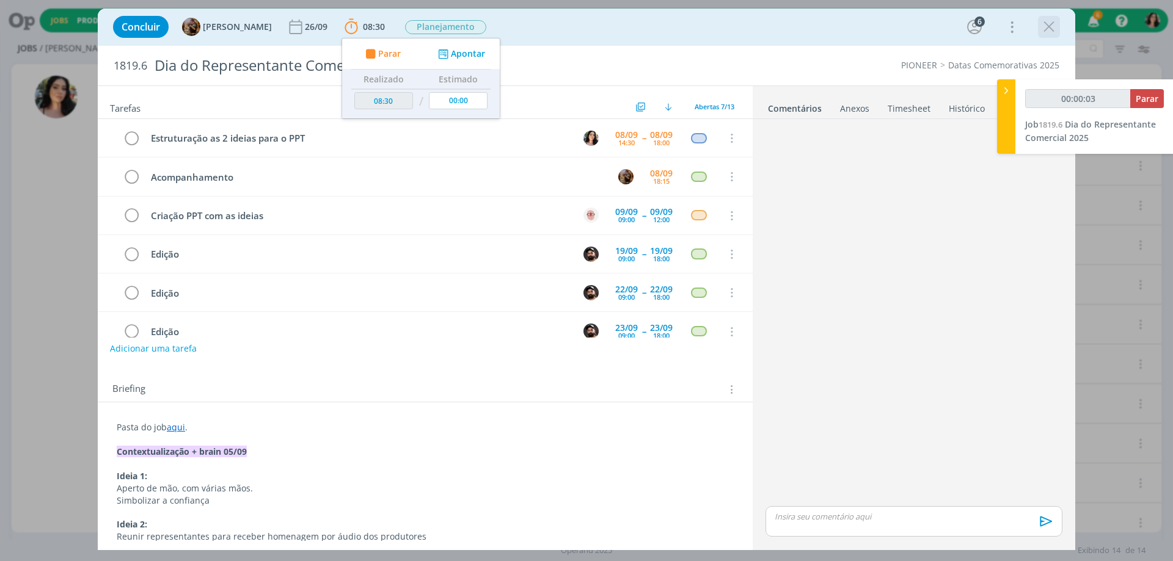
click at [1048, 34] on icon "dialog" at bounding box center [1048, 27] width 18 height 18
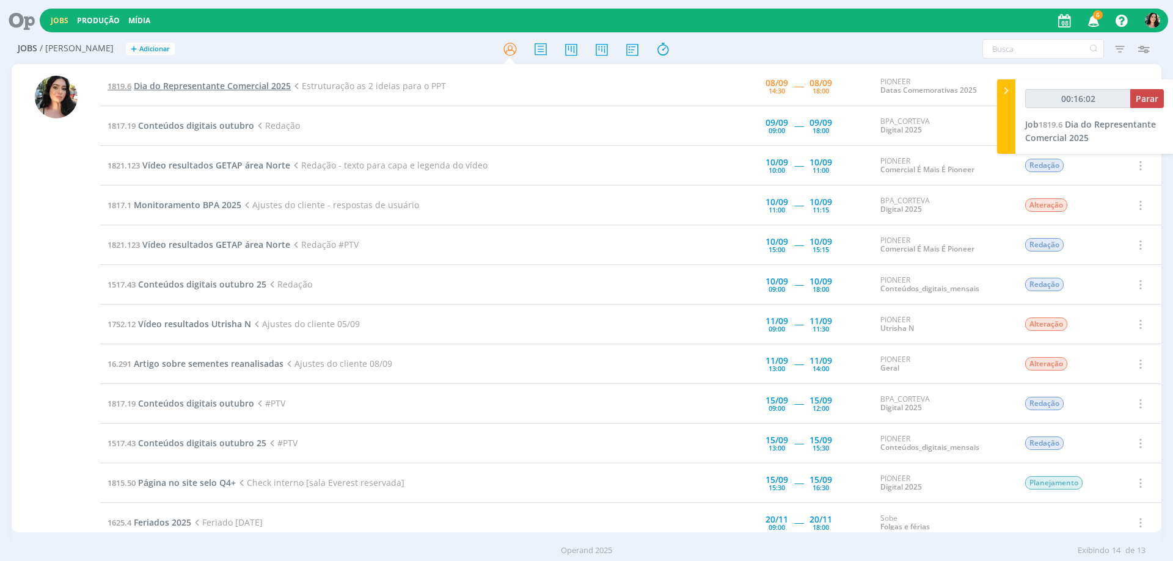
click at [275, 89] on span "Dia do Representante Comercial 2025" at bounding box center [212, 86] width 157 height 12
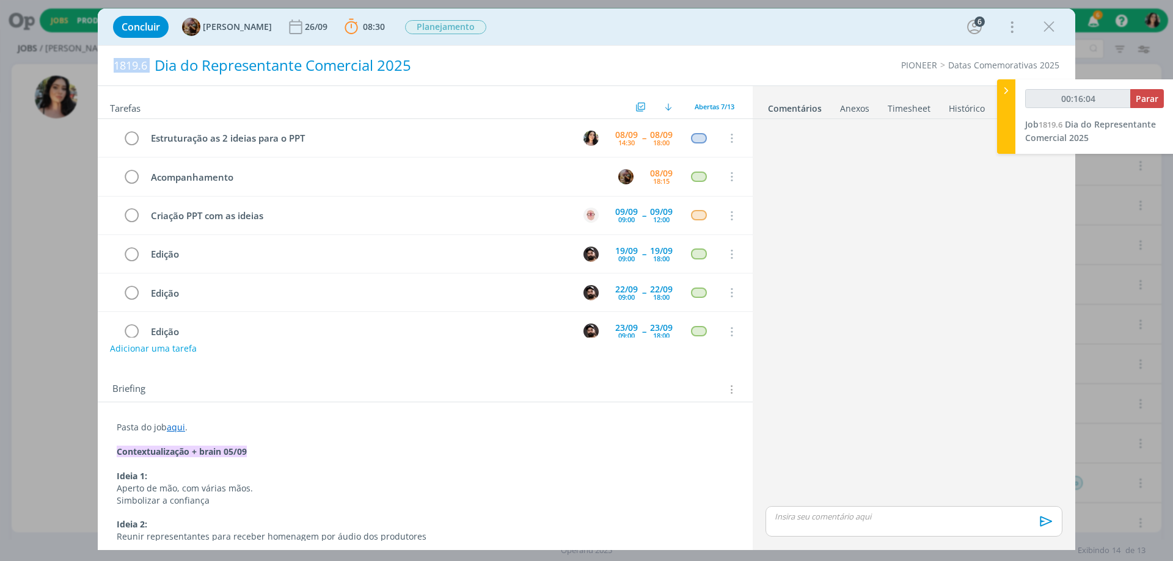
drag, startPoint x: 110, startPoint y: 70, endPoint x: 153, endPoint y: 71, distance: 43.4
click at [155, 69] on div "1819.6 Dia do Representante Comercial 2025" at bounding box center [386, 66] width 559 height 40
copy span "1819.6"
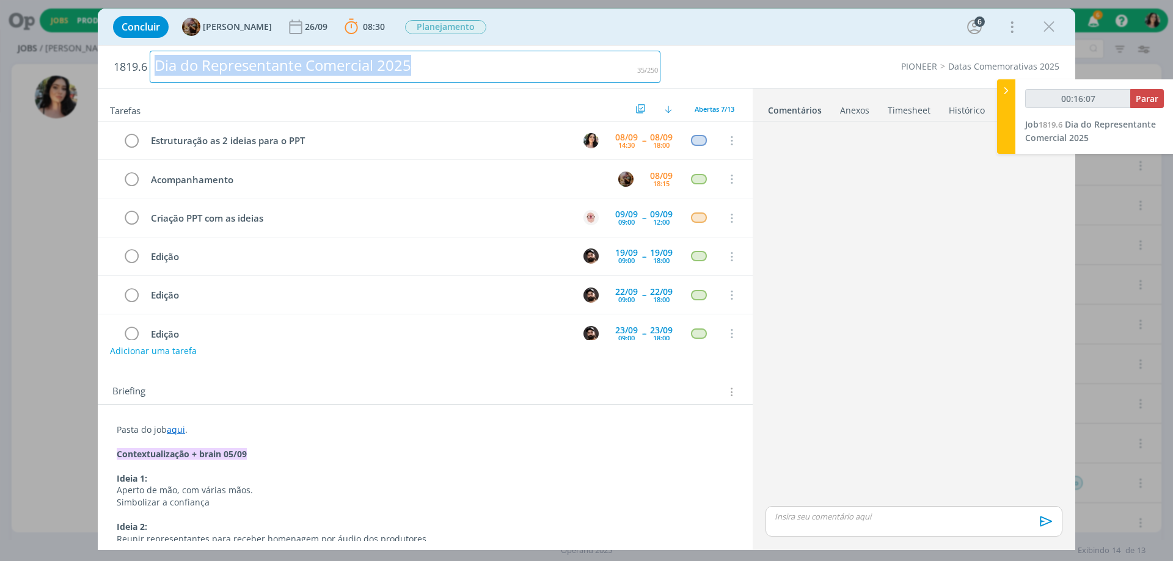
drag, startPoint x: 457, startPoint y: 60, endPoint x: 115, endPoint y: 77, distance: 342.4
click at [115, 77] on h2 "1819.6 Dia do Representante Comercial 2025" at bounding box center [387, 67] width 547 height 42
copy div "Dia do Representante Comercial 2025"
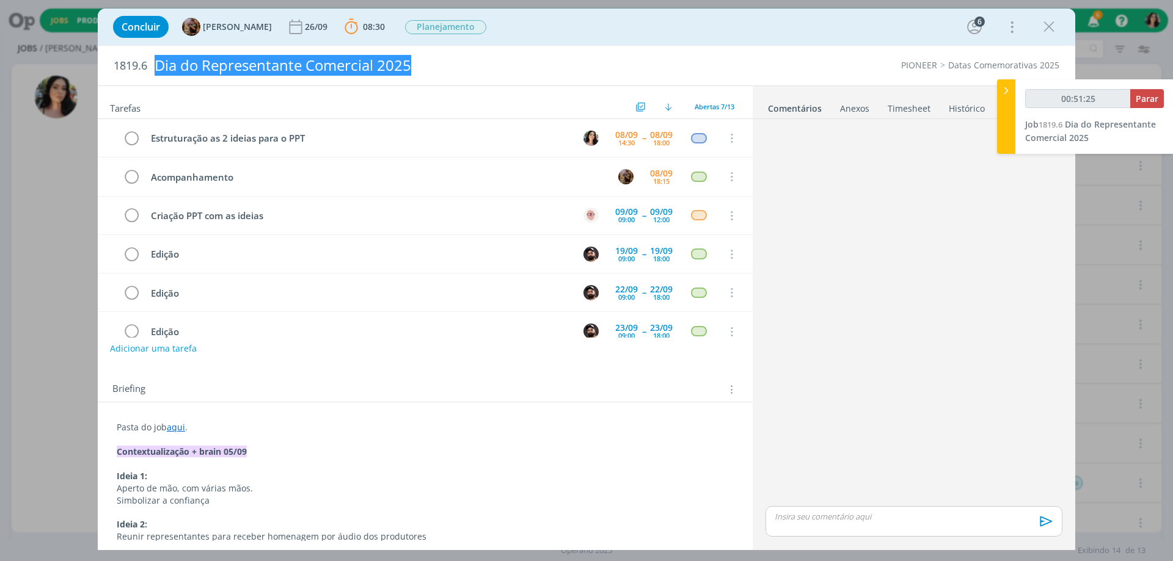
type input "00:52:25"
